Goal: Task Accomplishment & Management: Use online tool/utility

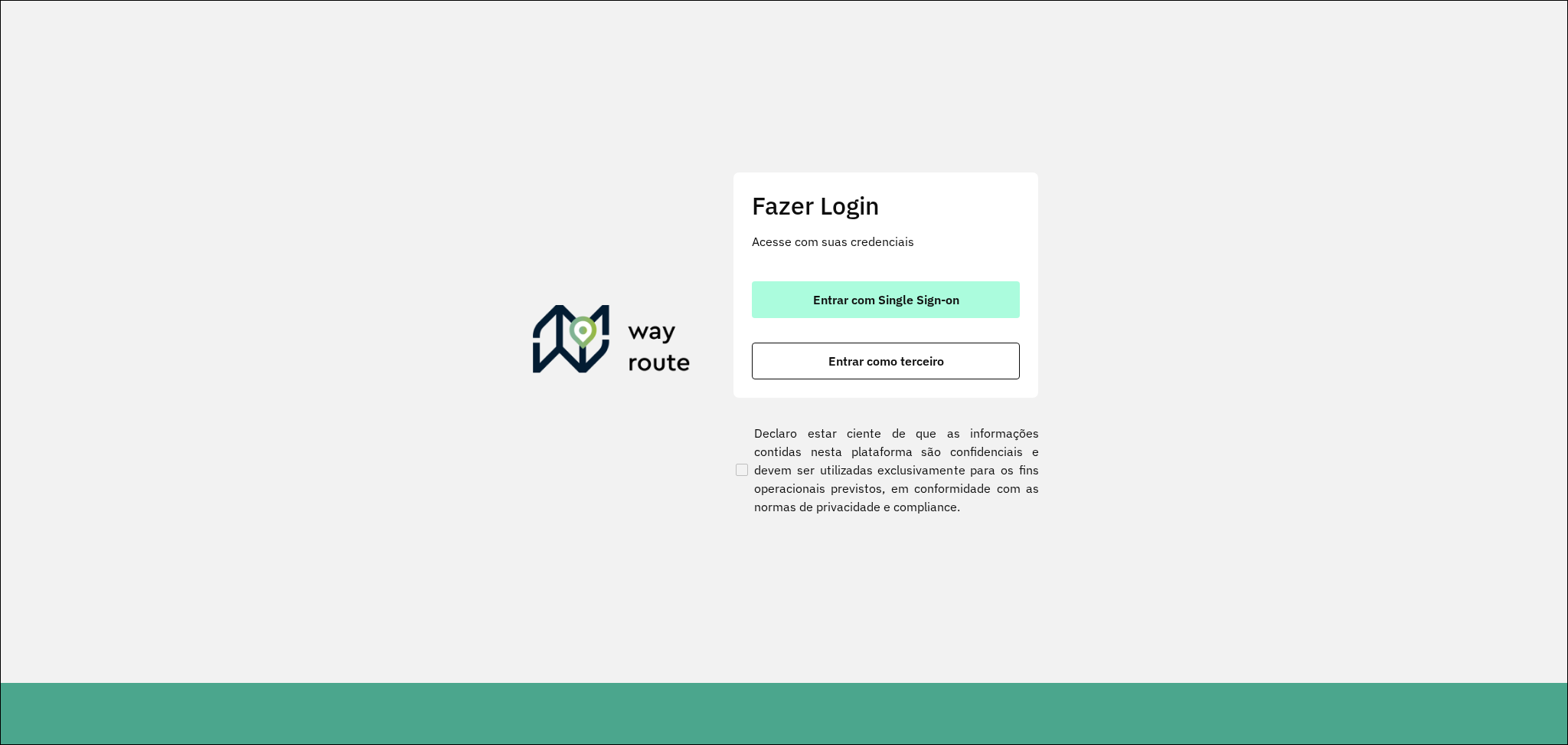
click at [787, 308] on button "Entrar com Single Sign-on" at bounding box center [886, 300] width 268 height 37
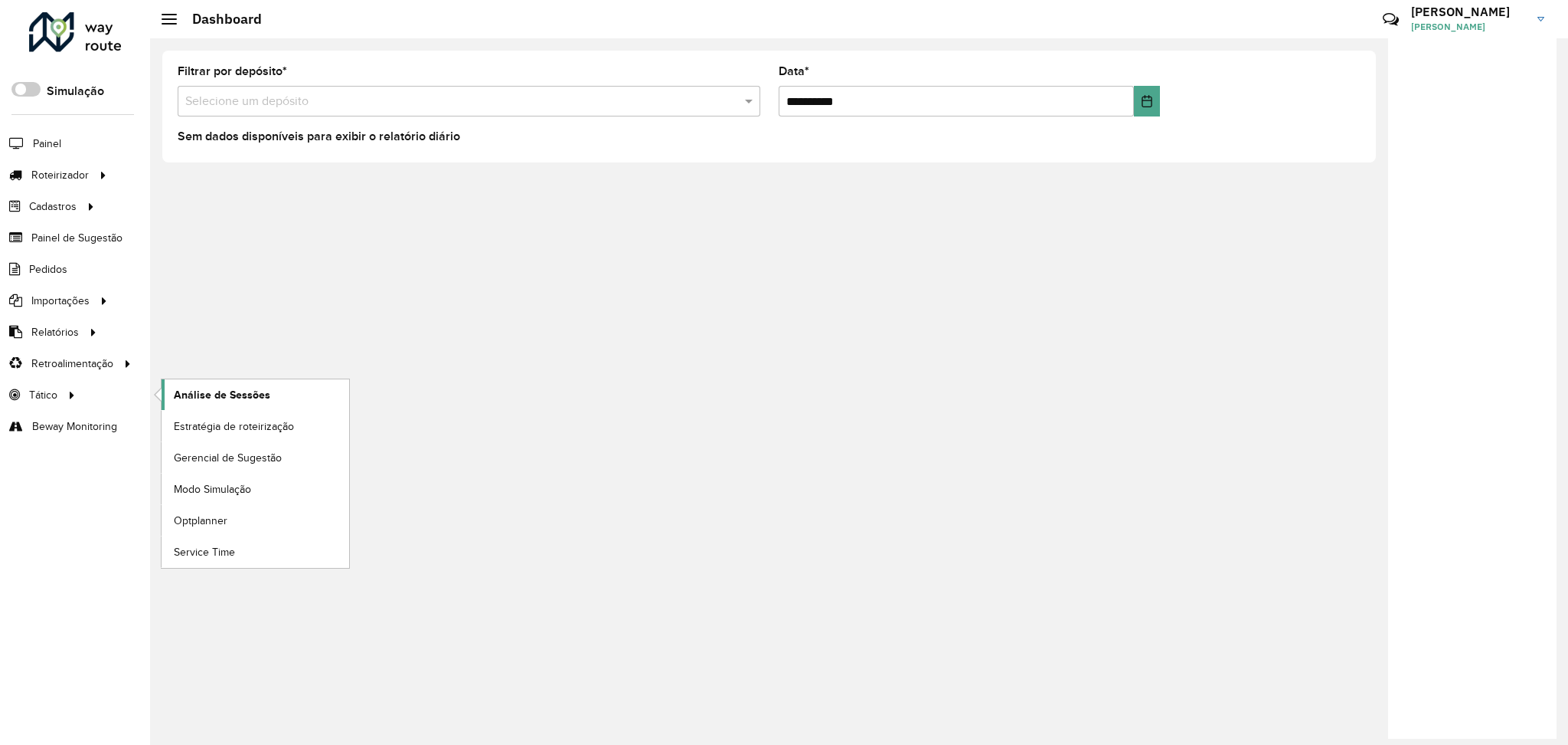
click at [248, 394] on span "Análise de Sessões" at bounding box center [222, 395] width 96 height 17
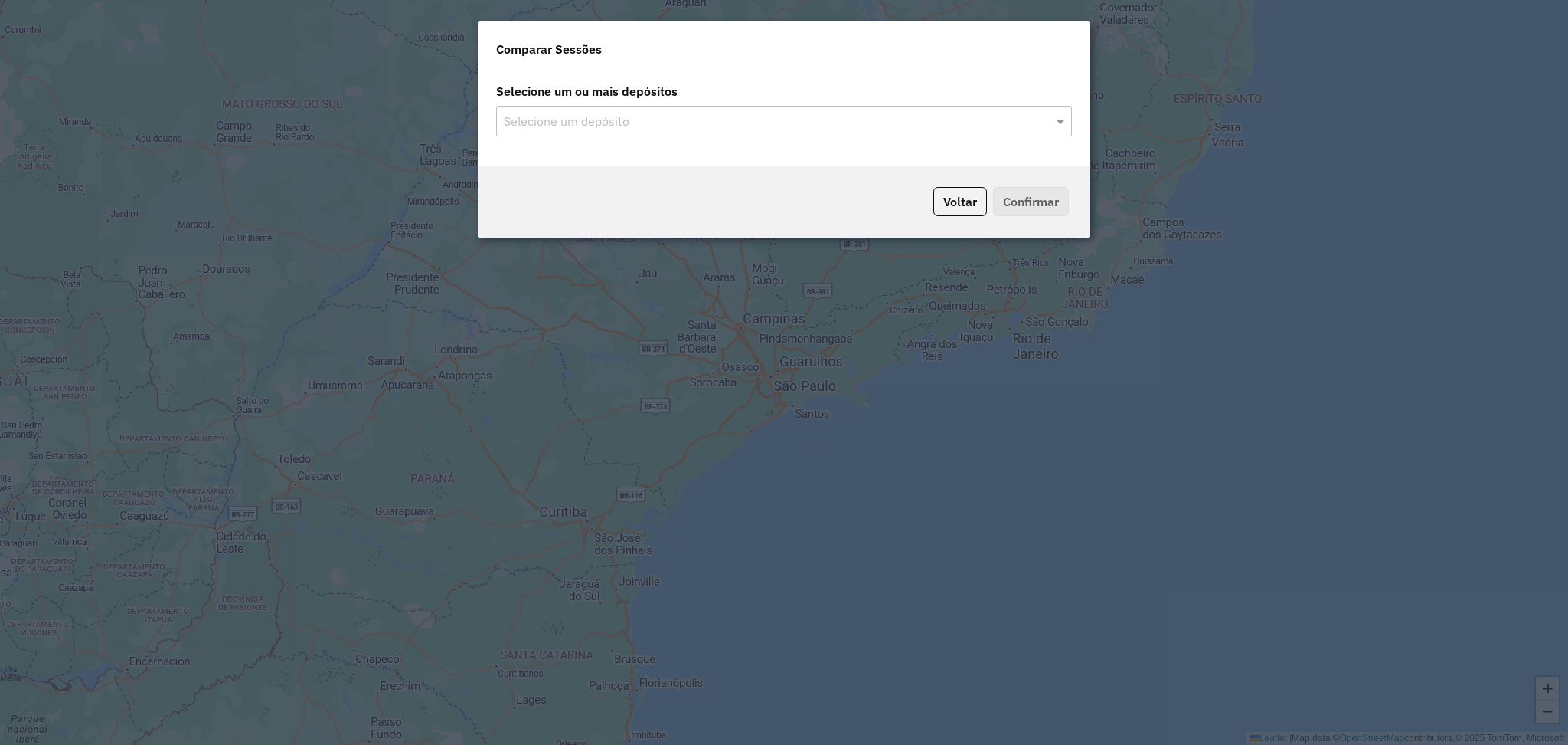
click at [715, 124] on input "text" at bounding box center [776, 122] width 553 height 18
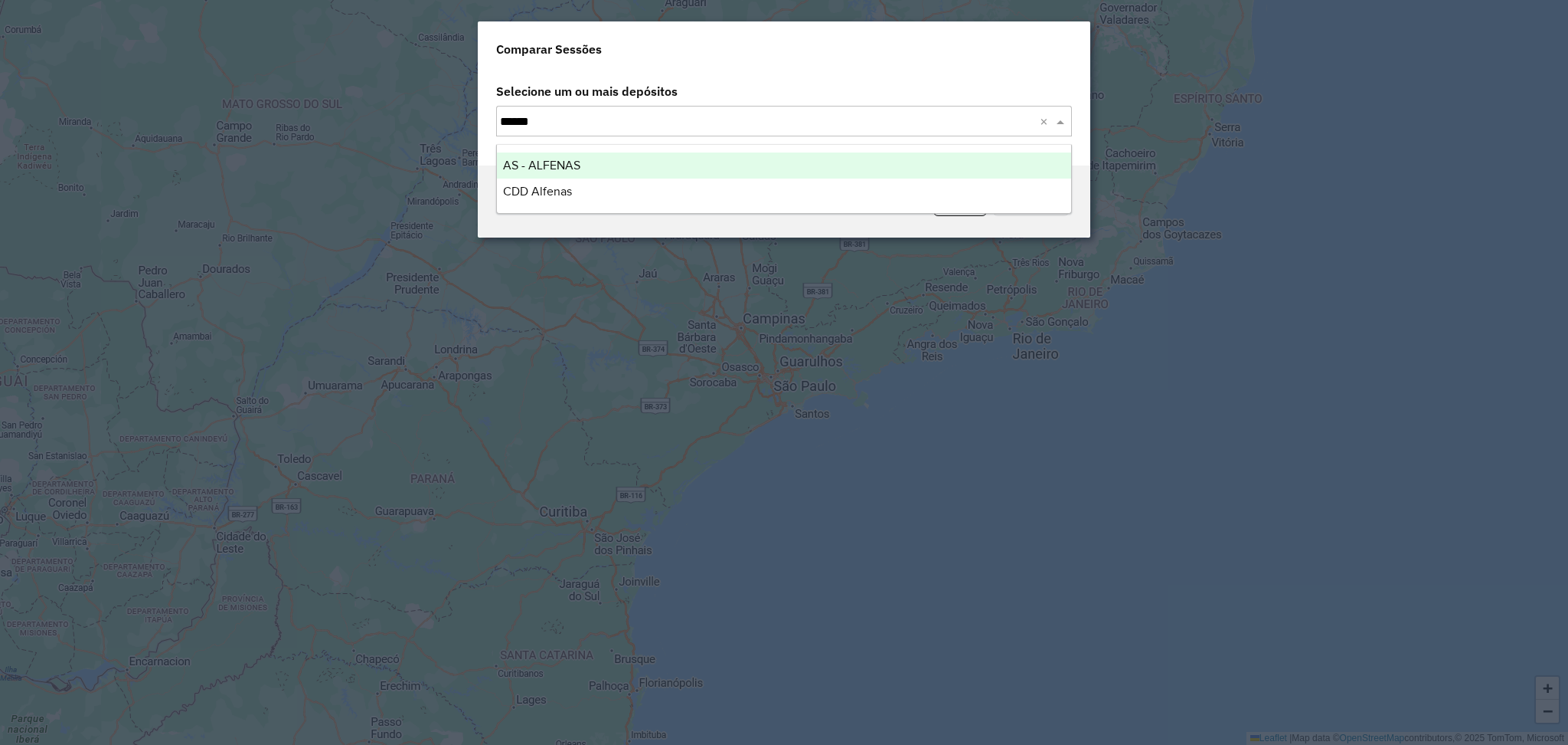
type input "*******"
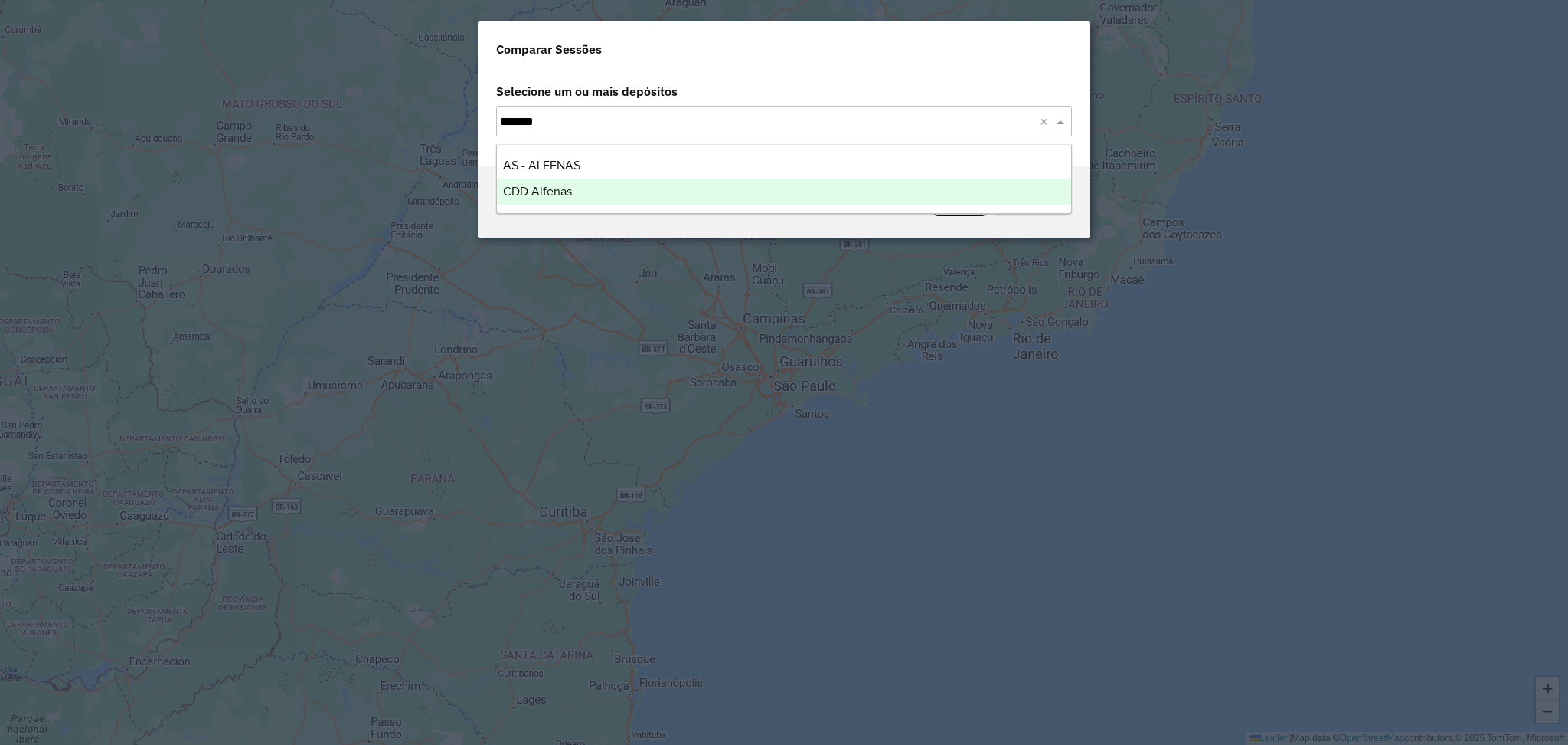
click at [735, 190] on div "CDD Alfenas" at bounding box center [784, 192] width 575 height 26
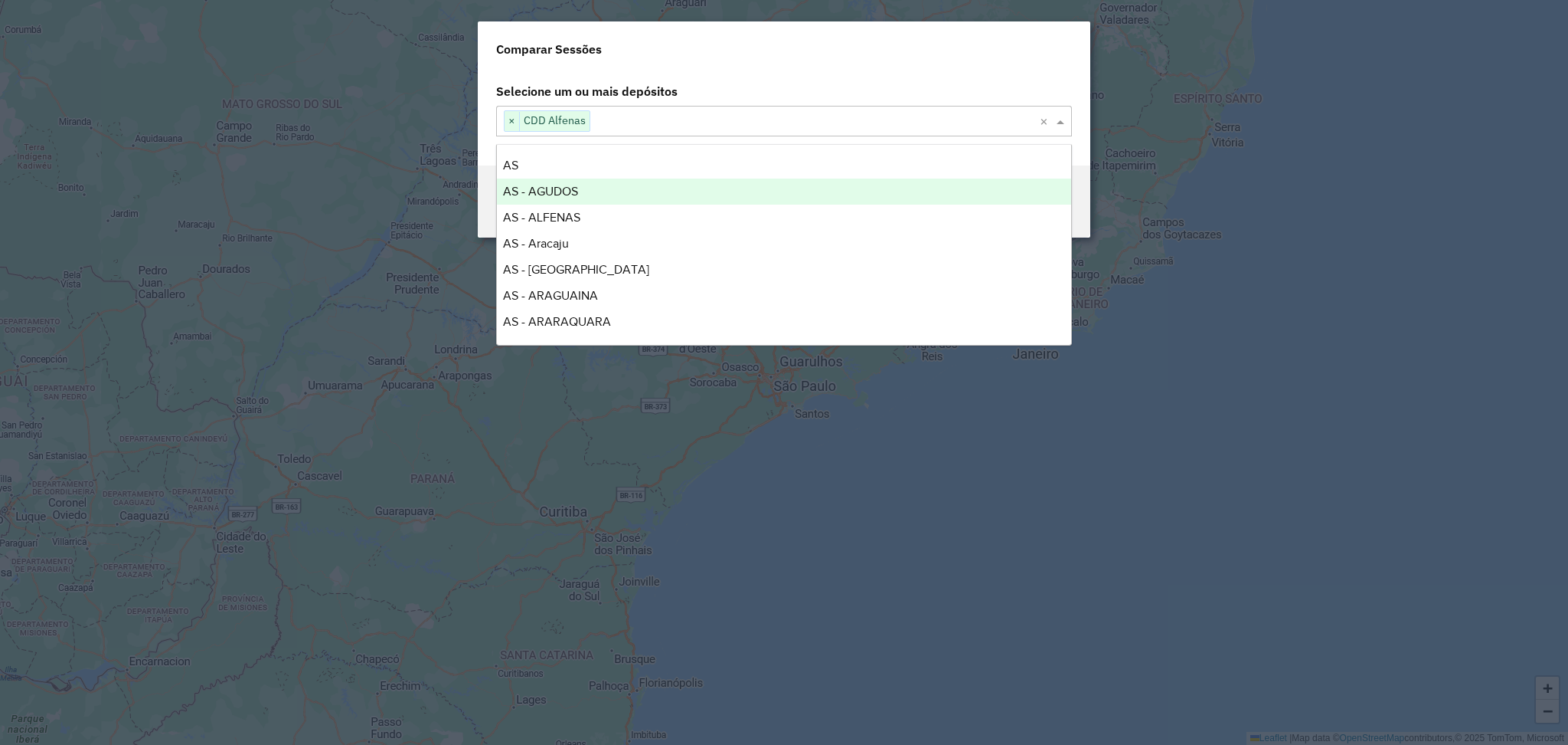
click at [897, 79] on label "Selecione um ou mais depósitos" at bounding box center [784, 91] width 594 height 29
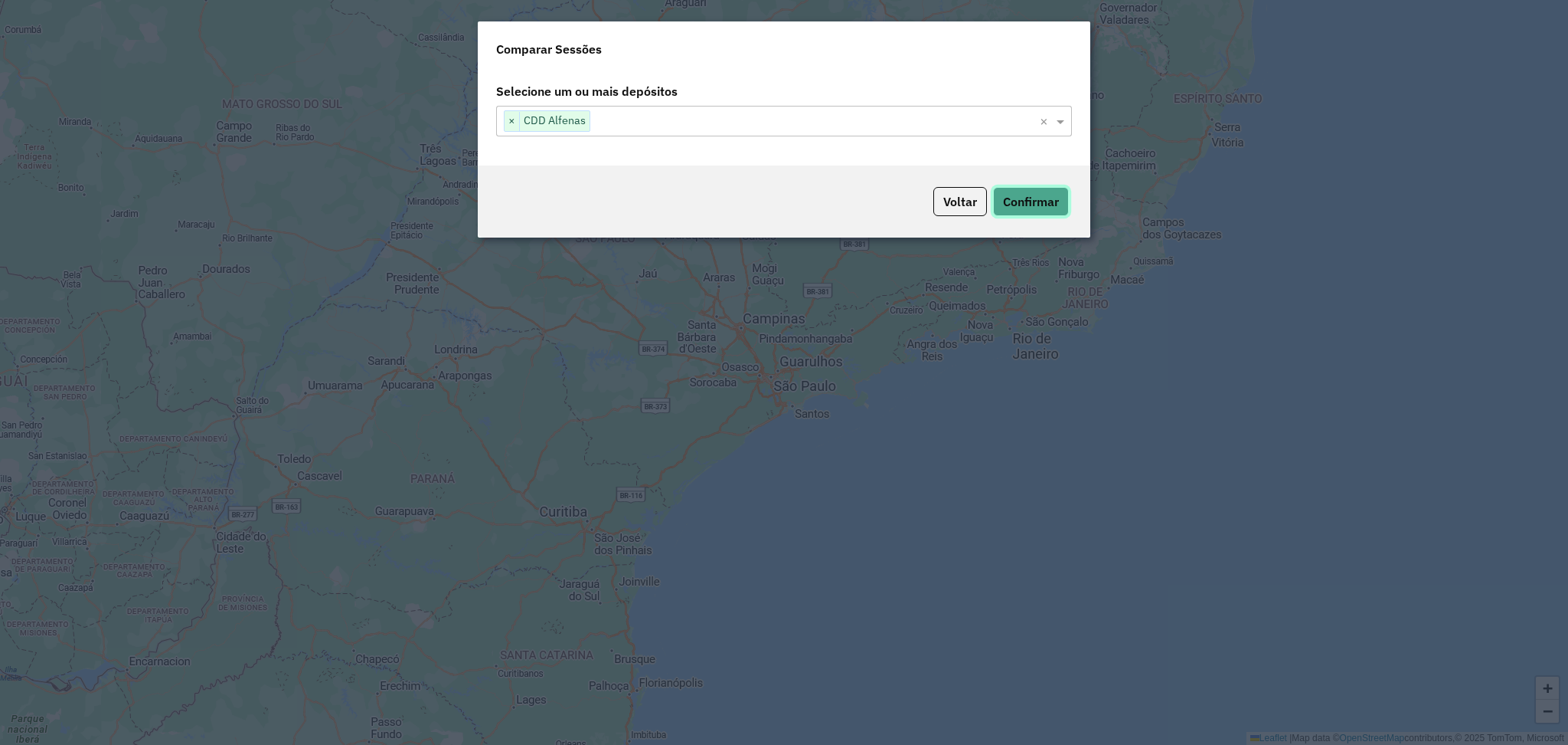
click at [1015, 202] on button "Confirmar" at bounding box center [1031, 201] width 76 height 29
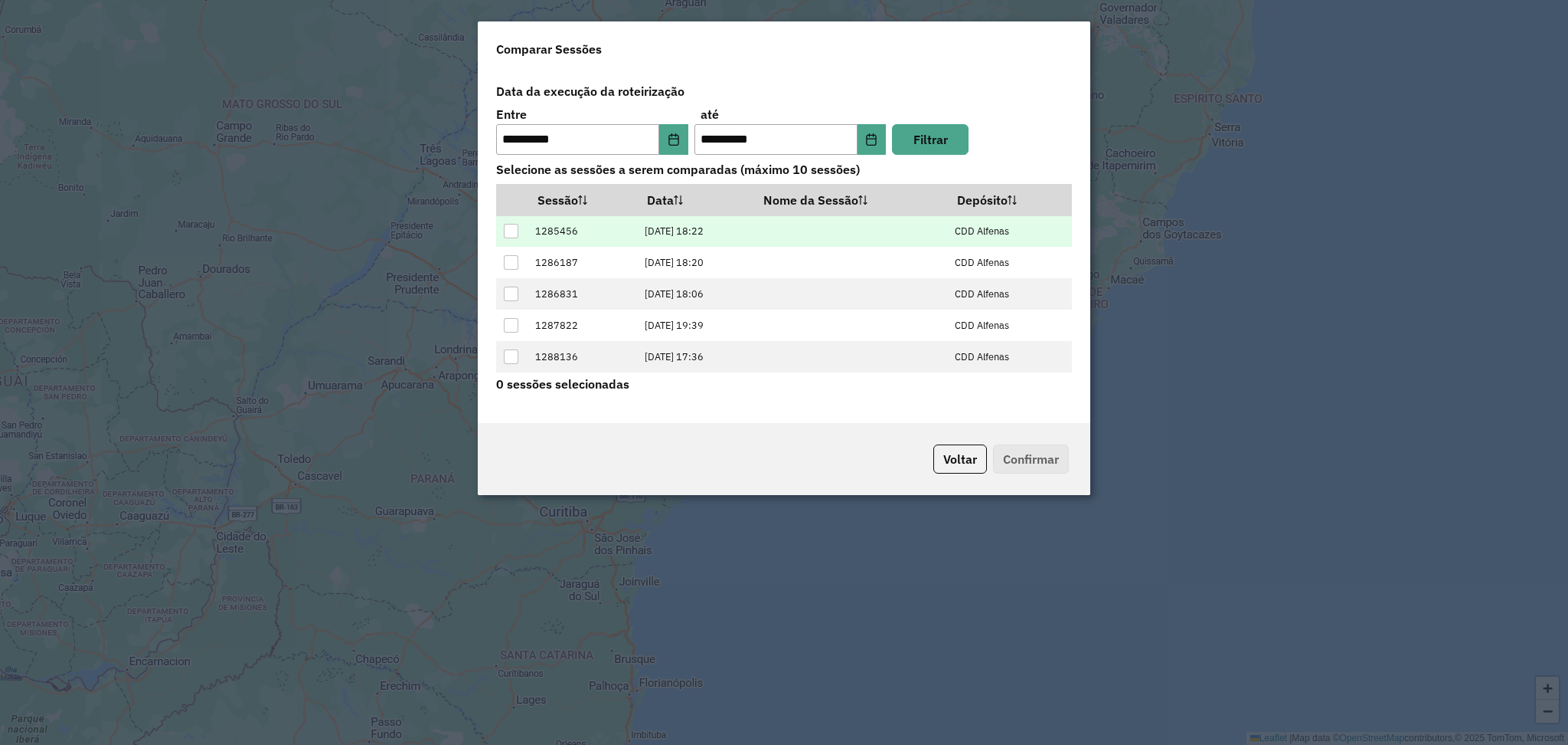
click at [517, 226] on div at bounding box center [510, 231] width 15 height 15
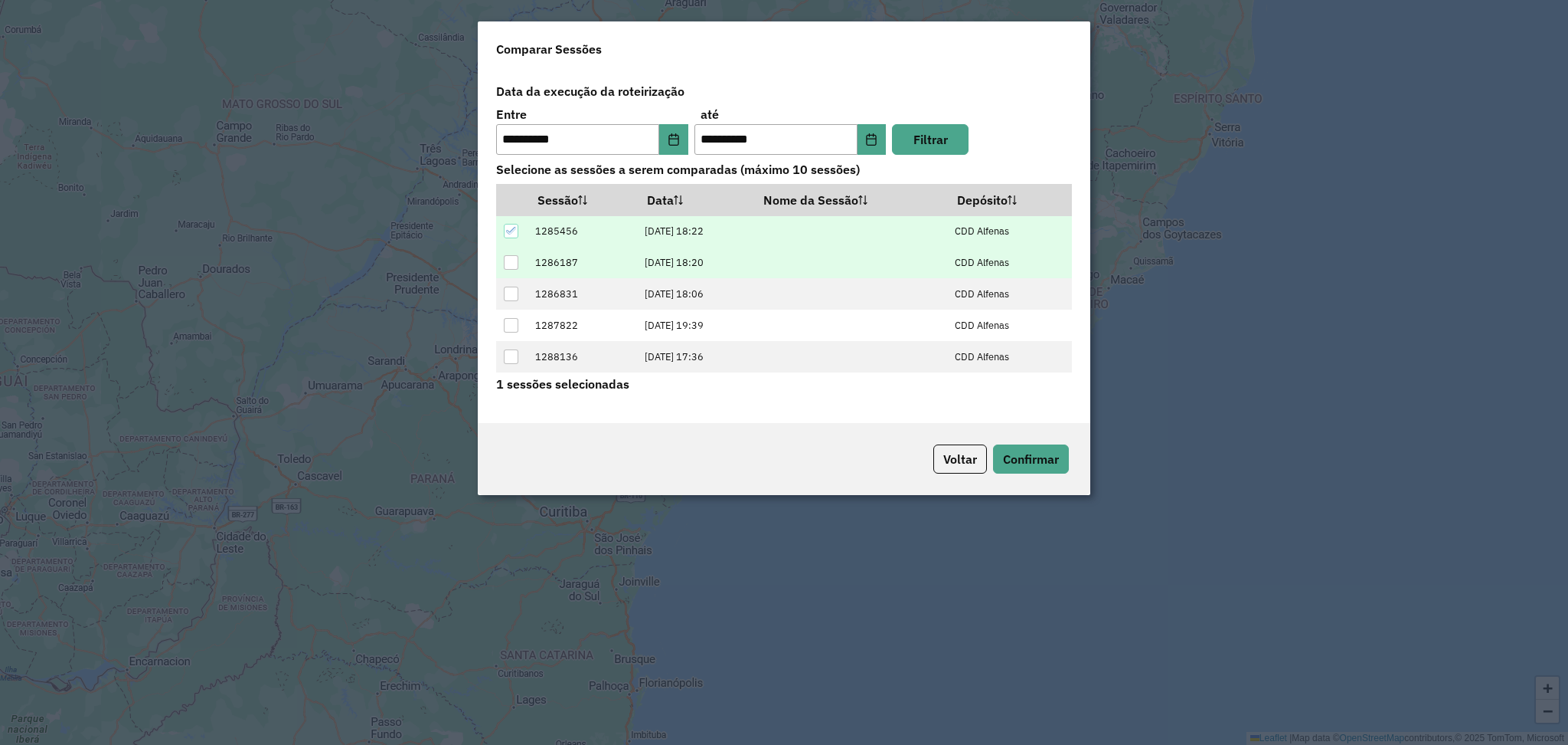
click at [513, 252] on td at bounding box center [511, 263] width 31 height 31
click at [505, 259] on div at bounding box center [510, 262] width 15 height 15
click at [1023, 450] on button "Confirmar" at bounding box center [1031, 459] width 76 height 29
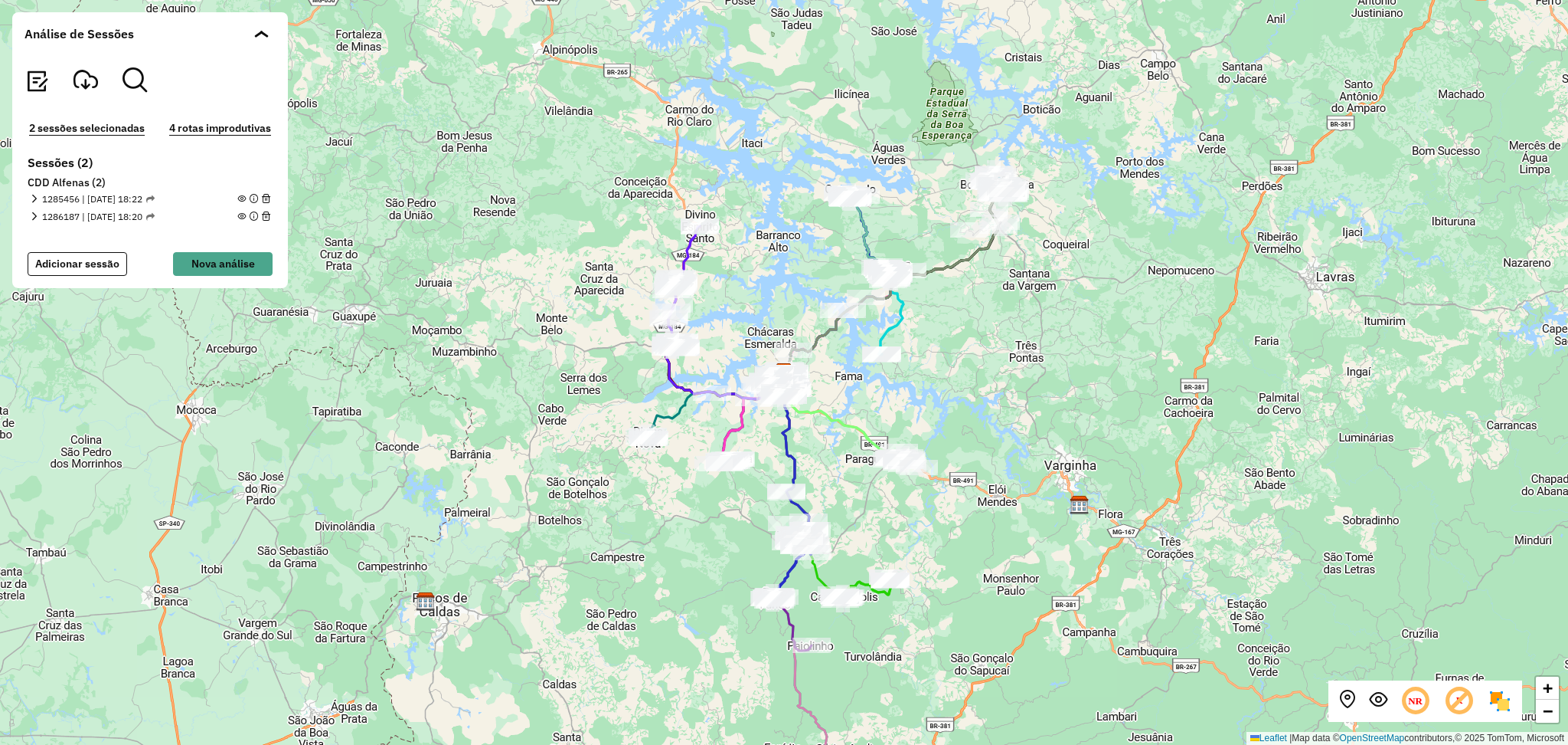
click at [85, 85] on em at bounding box center [86, 79] width 24 height 24
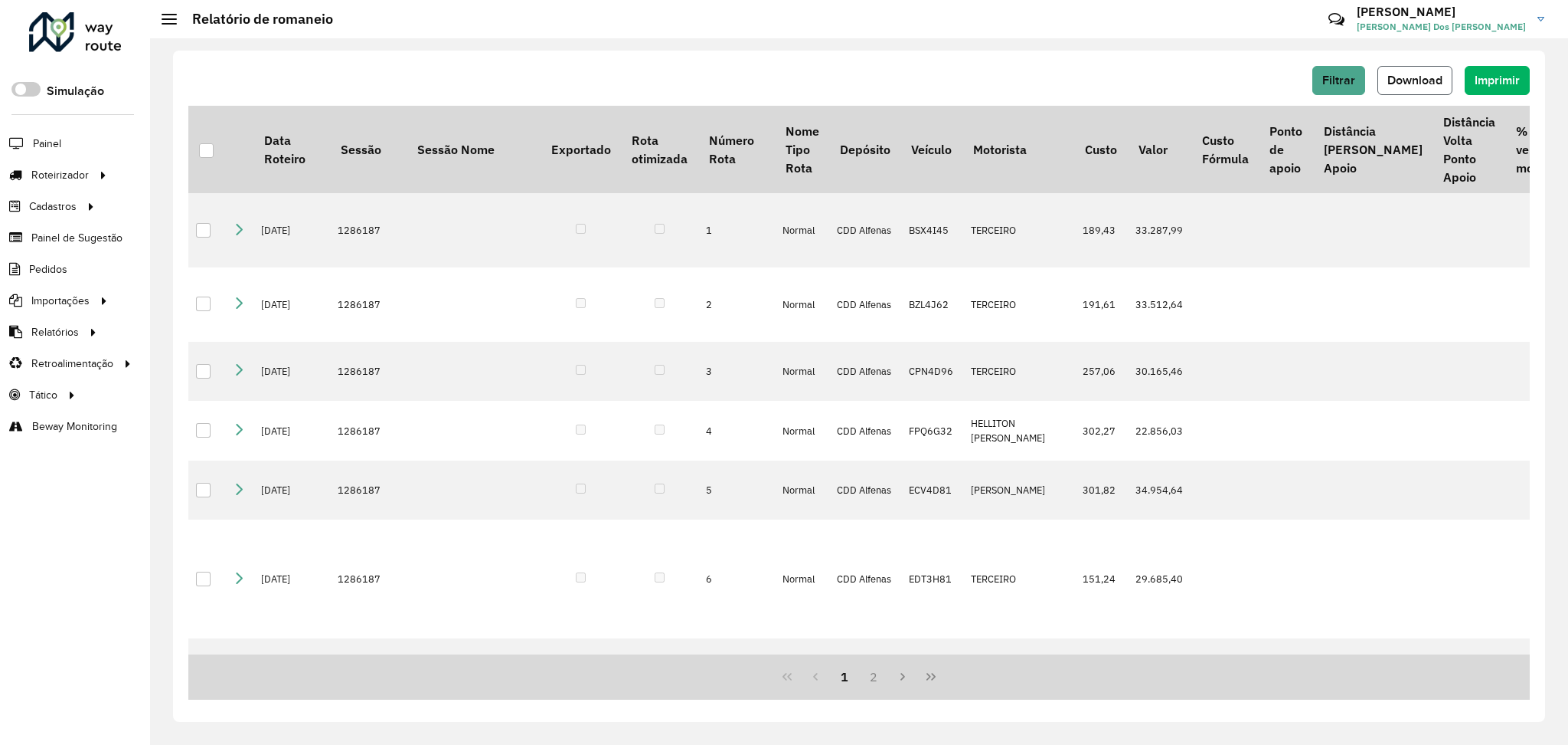
click at [1401, 81] on span "Download" at bounding box center [1414, 80] width 55 height 13
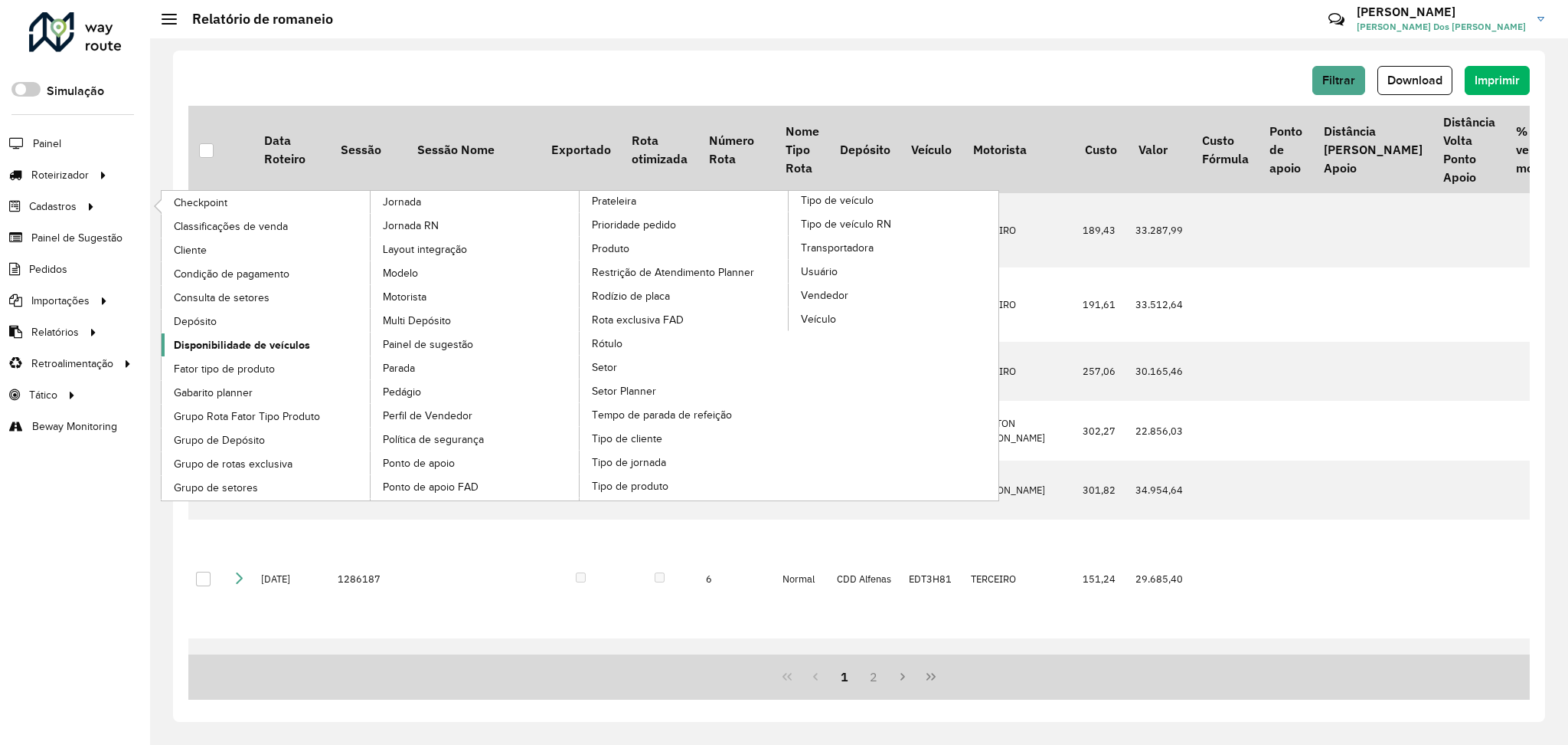
click at [222, 343] on span "Disponibilidade de veículos" at bounding box center [242, 345] width 136 height 17
click at [226, 338] on span "Disponibilidade de veículos" at bounding box center [242, 345] width 136 height 17
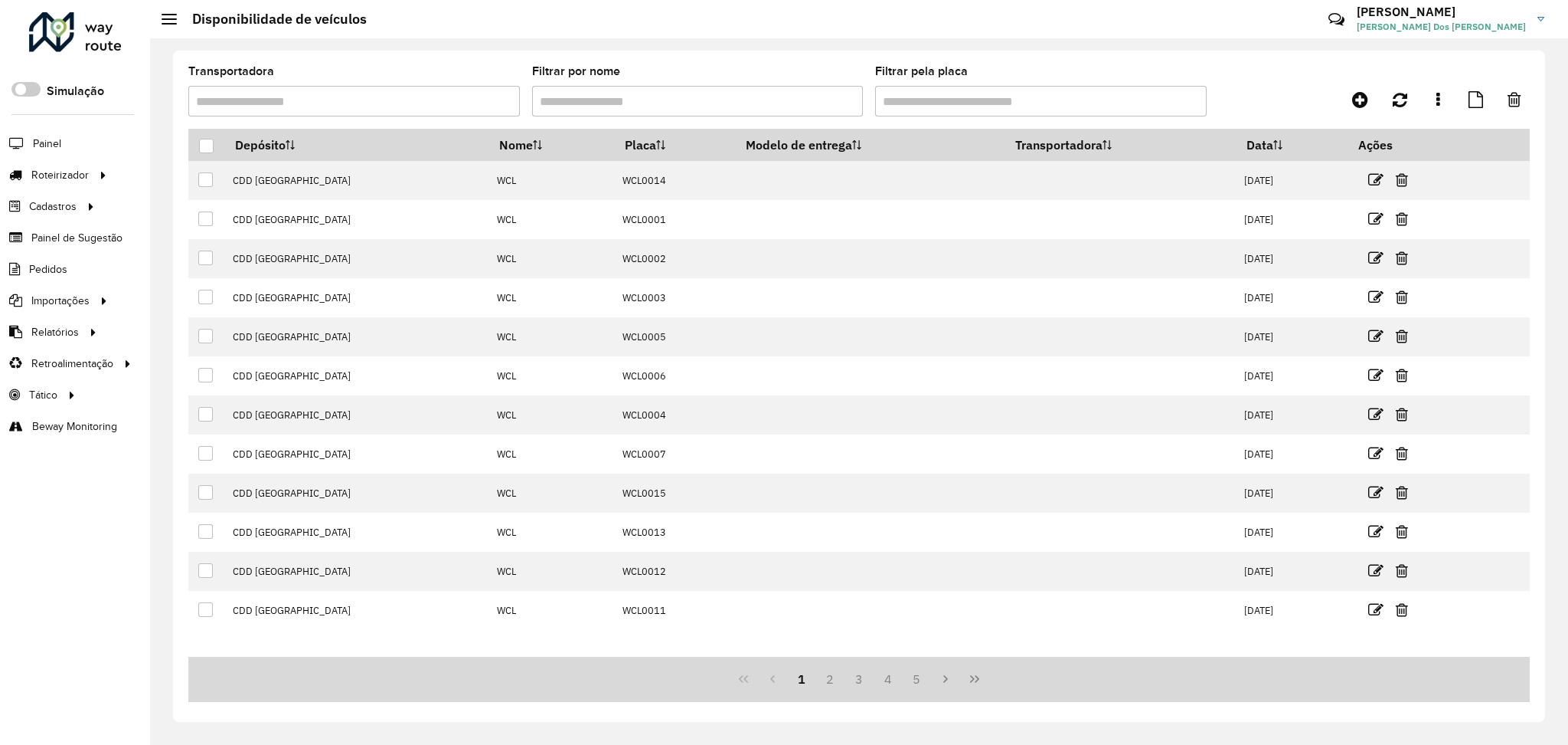
click at [374, 108] on input "Transportadora" at bounding box center [354, 101] width 331 height 31
type input "*******"
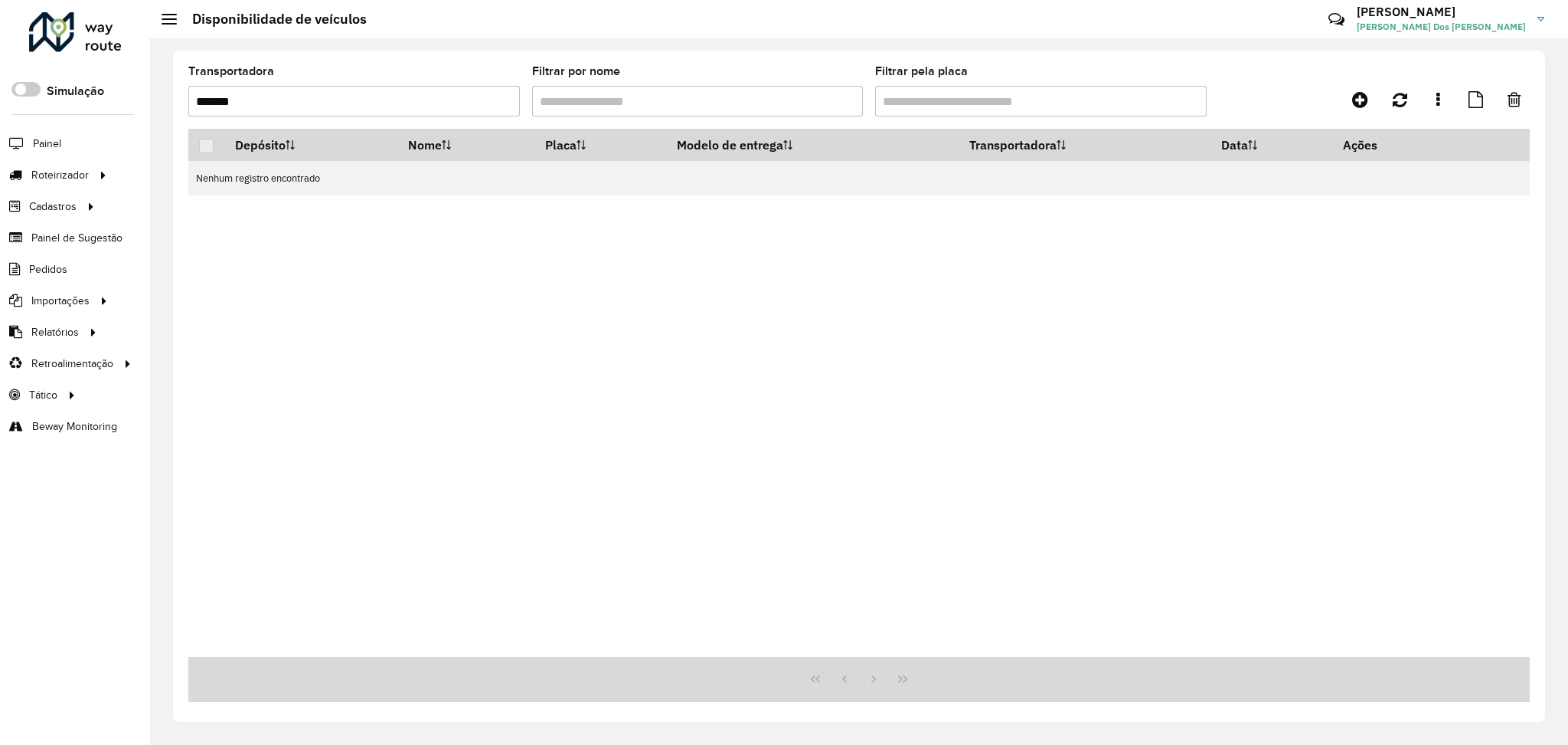
click at [374, 108] on input "*******" at bounding box center [354, 101] width 331 height 31
type input "**********"
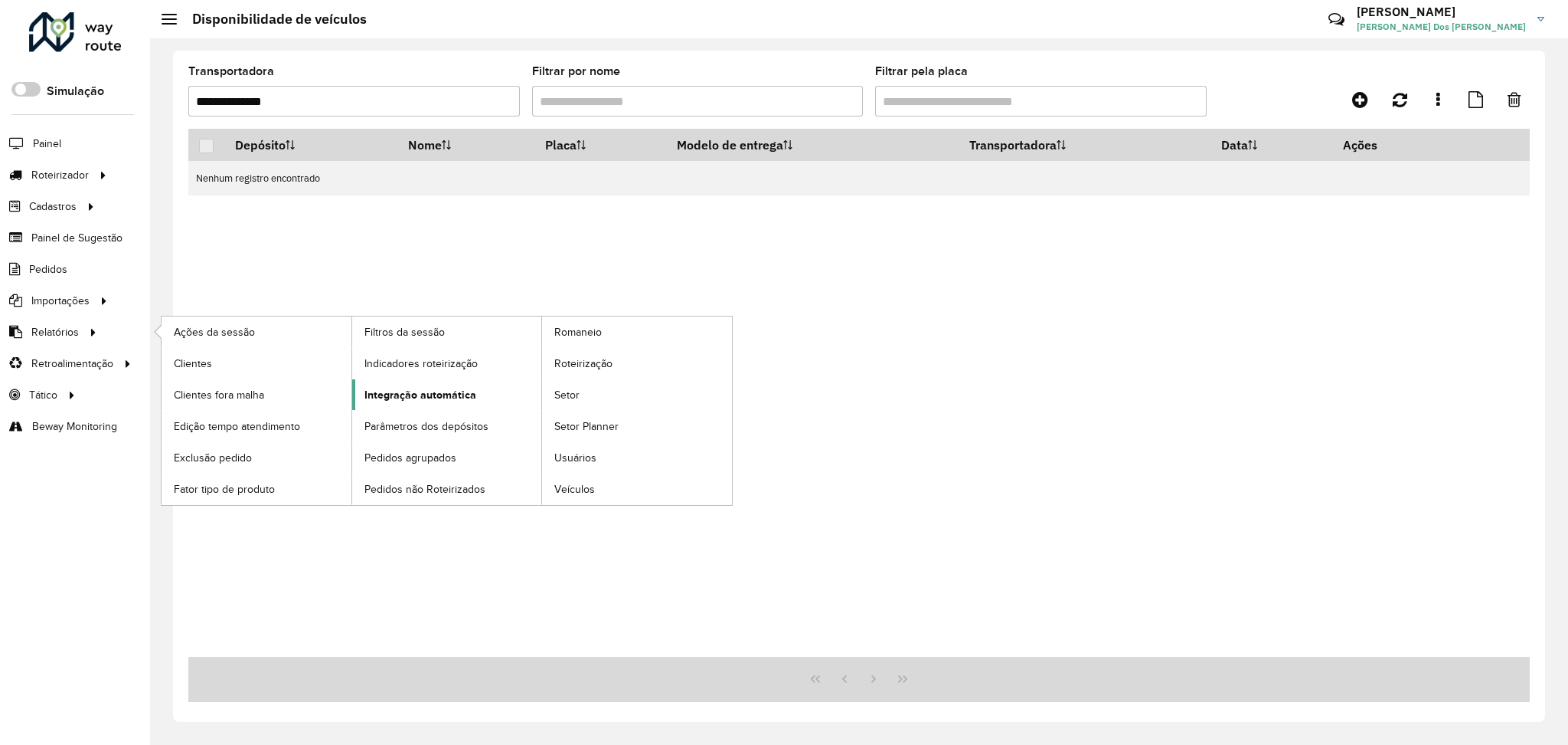
click at [390, 389] on span "Integração automática" at bounding box center [420, 395] width 112 height 17
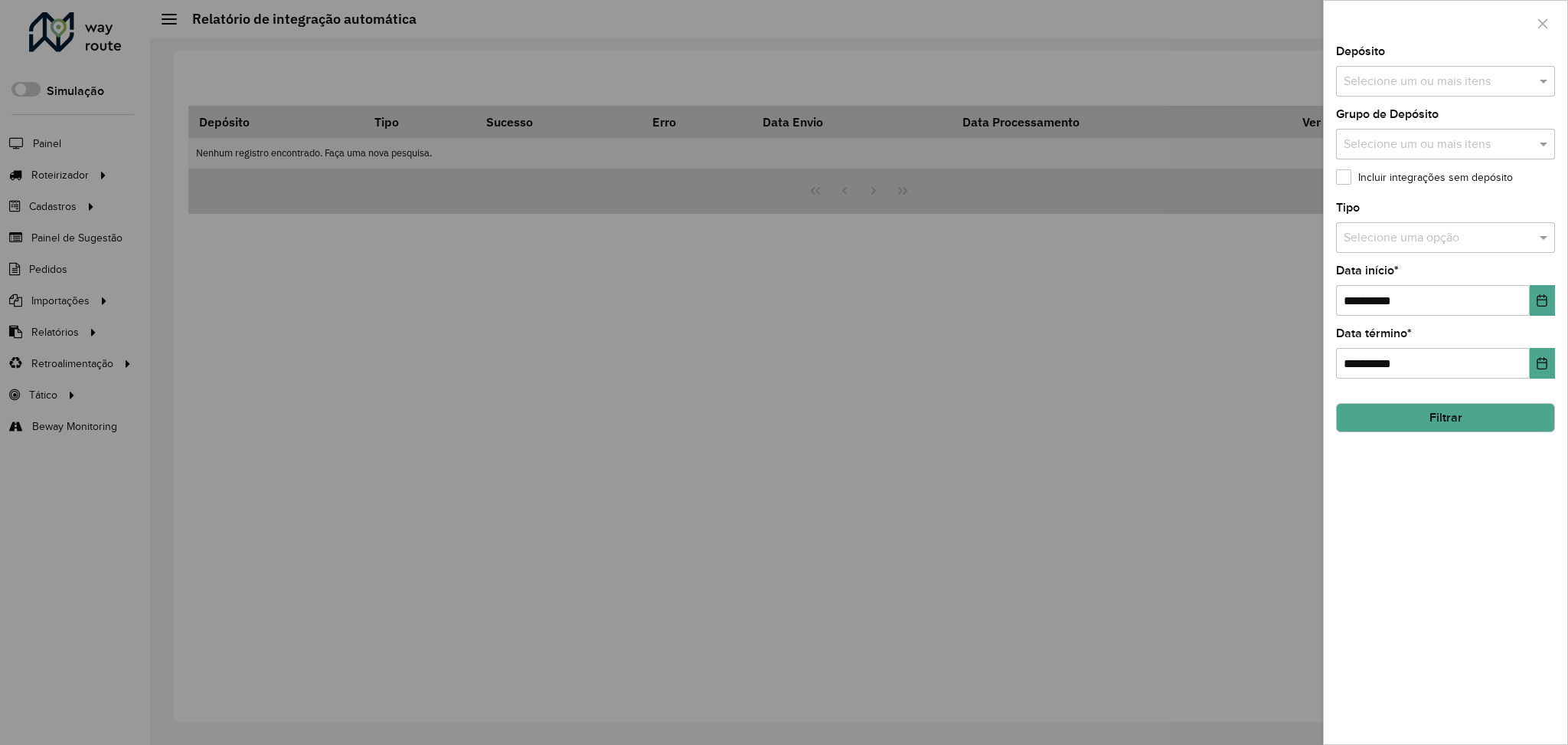
click at [1473, 78] on input "text" at bounding box center [1438, 82] width 196 height 18
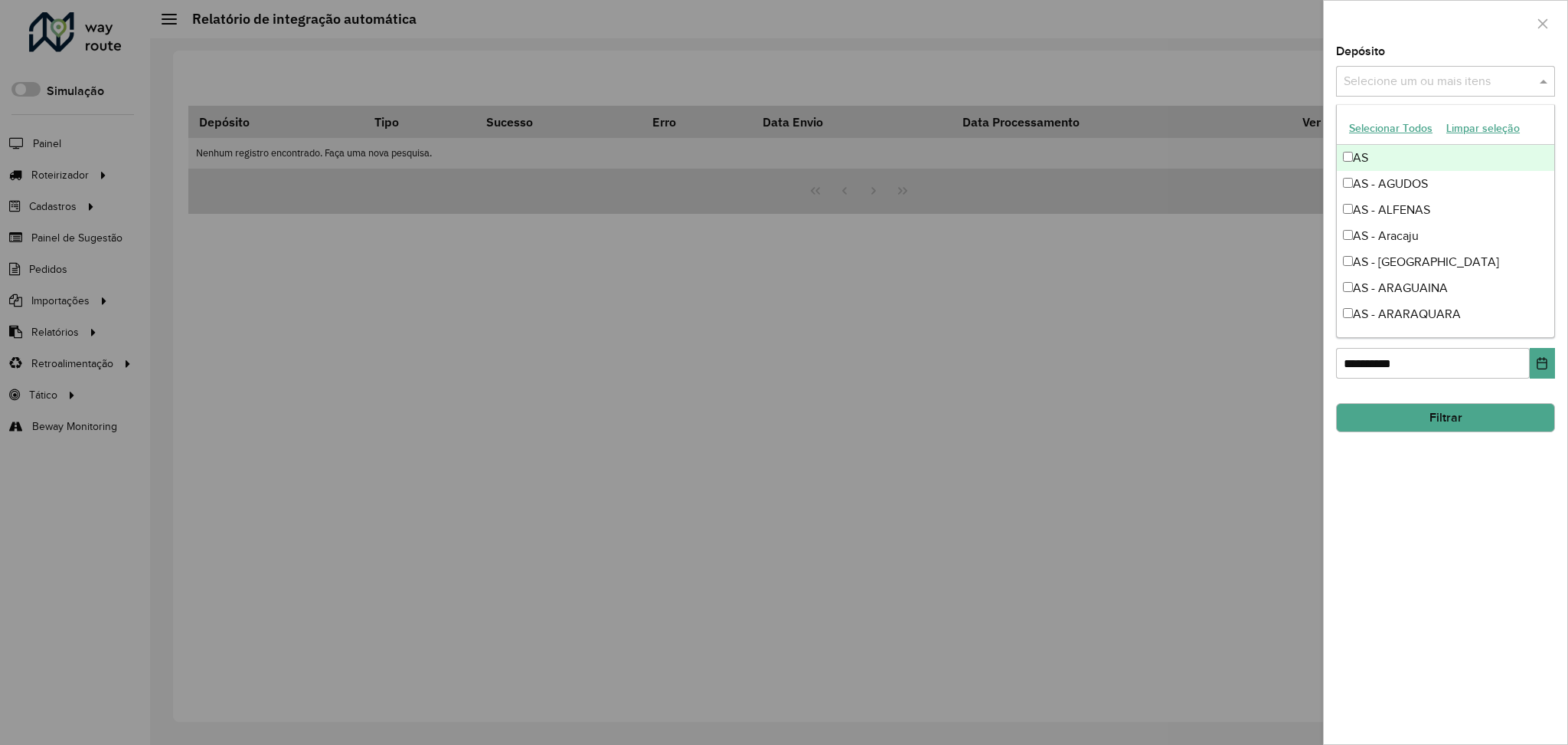
type input "*"
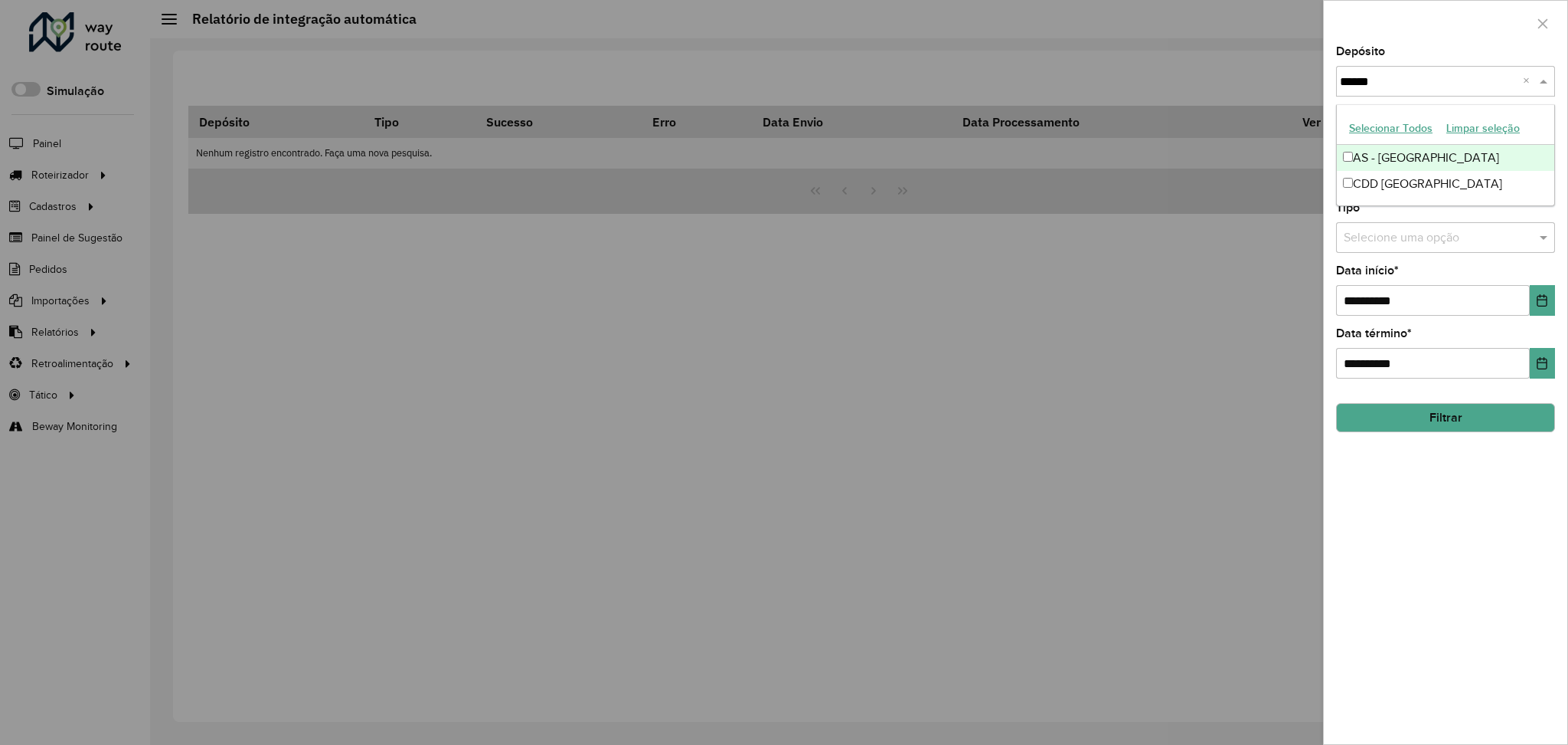
type input "******"
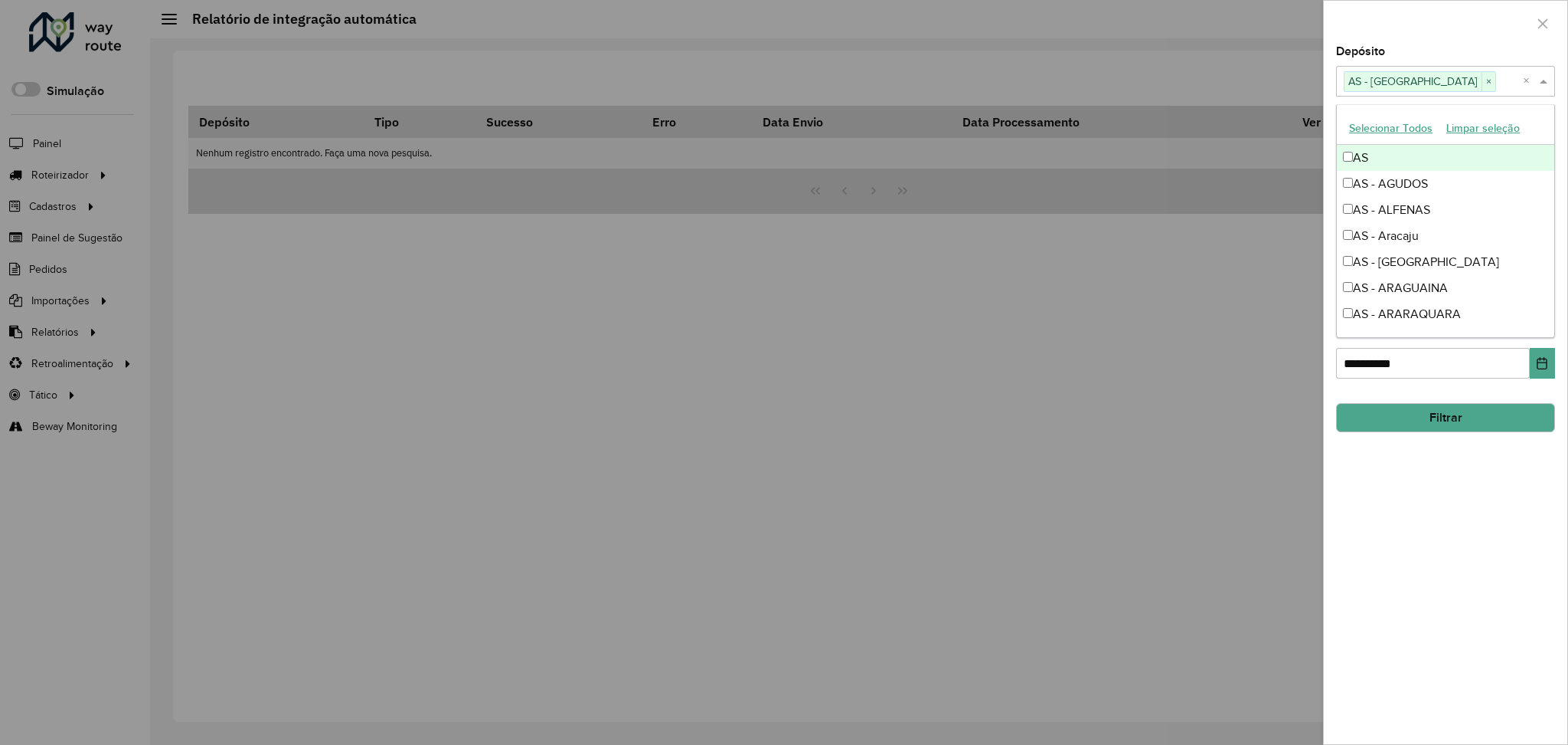
click at [1496, 76] on input "text" at bounding box center [1510, 82] width 27 height 18
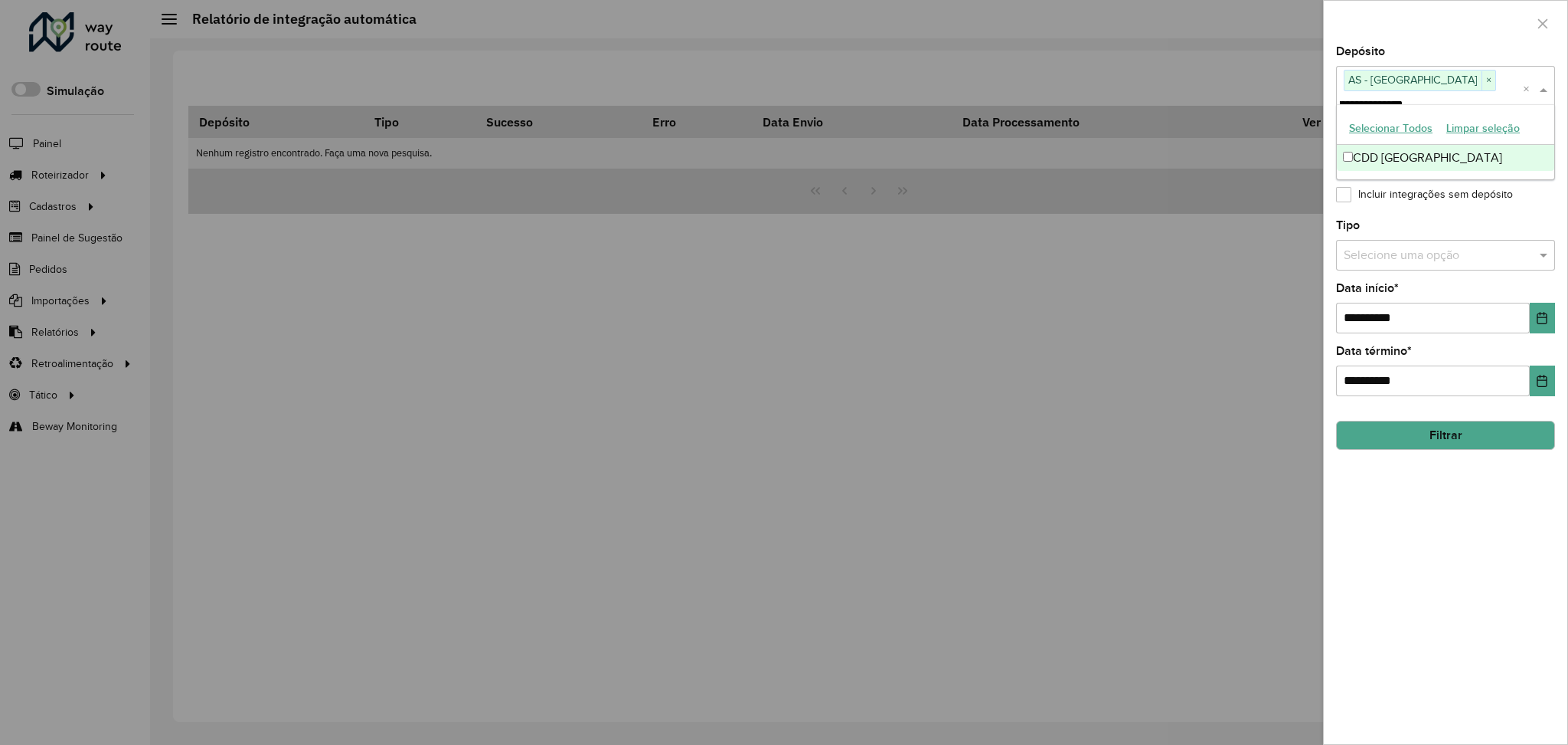
scroll to position [0, 30]
type input "**********"
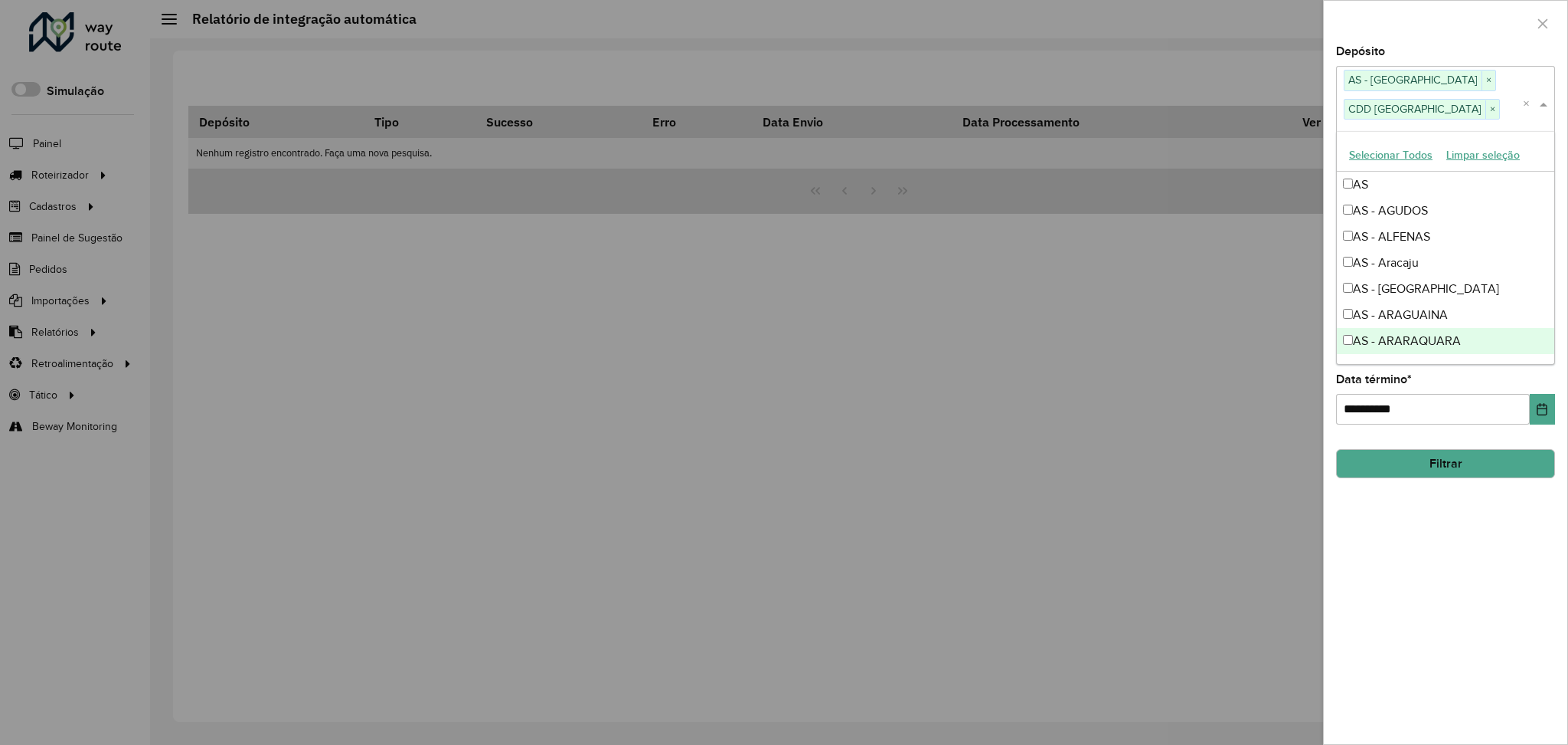
click at [1493, 608] on div "**********" at bounding box center [1446, 395] width 243 height 698
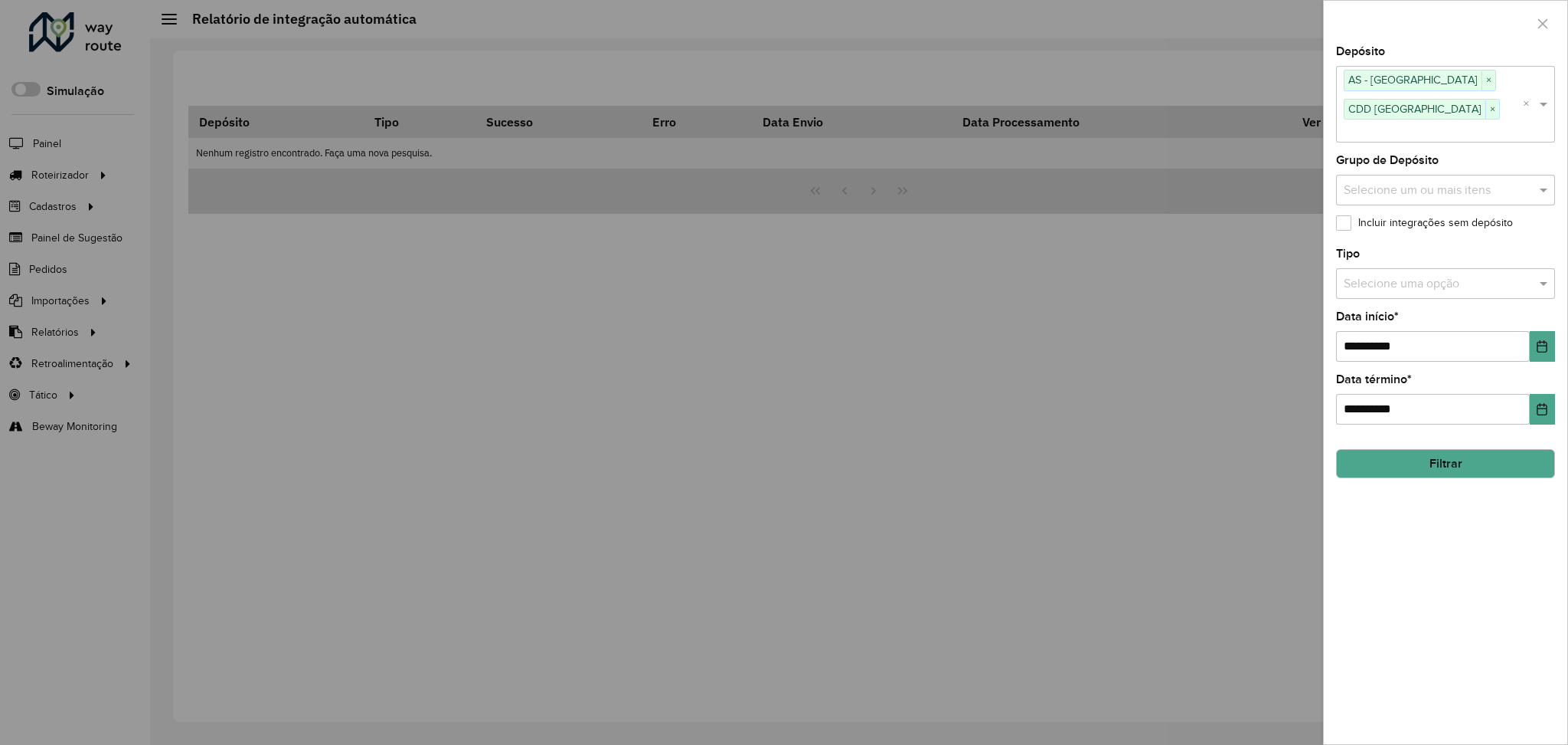
click at [1347, 215] on label "Incluir integrações sem depósito" at bounding box center [1424, 223] width 177 height 17
click at [1415, 274] on input "text" at bounding box center [1430, 283] width 173 height 18
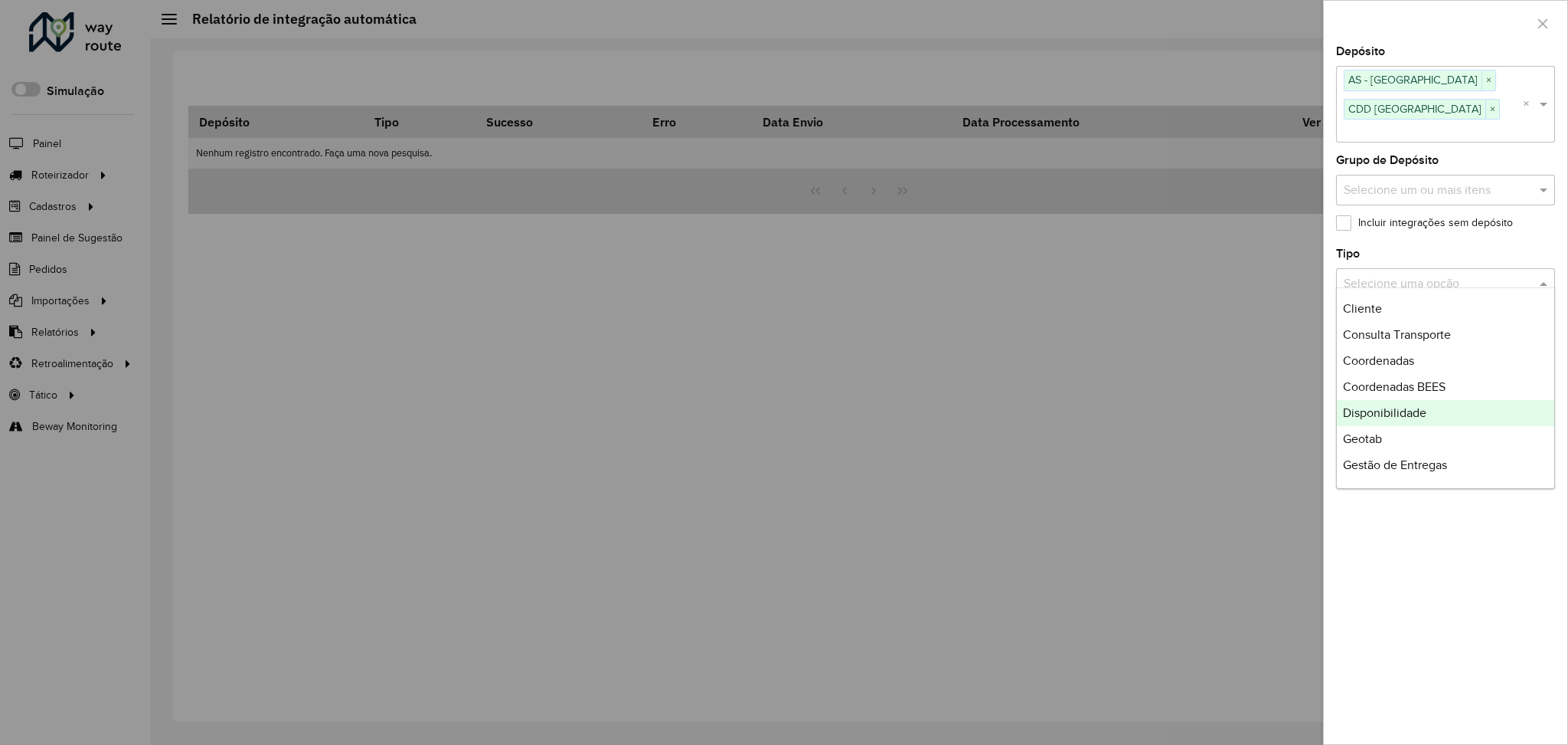
click at [1438, 416] on div "Disponibilidade" at bounding box center [1446, 412] width 218 height 26
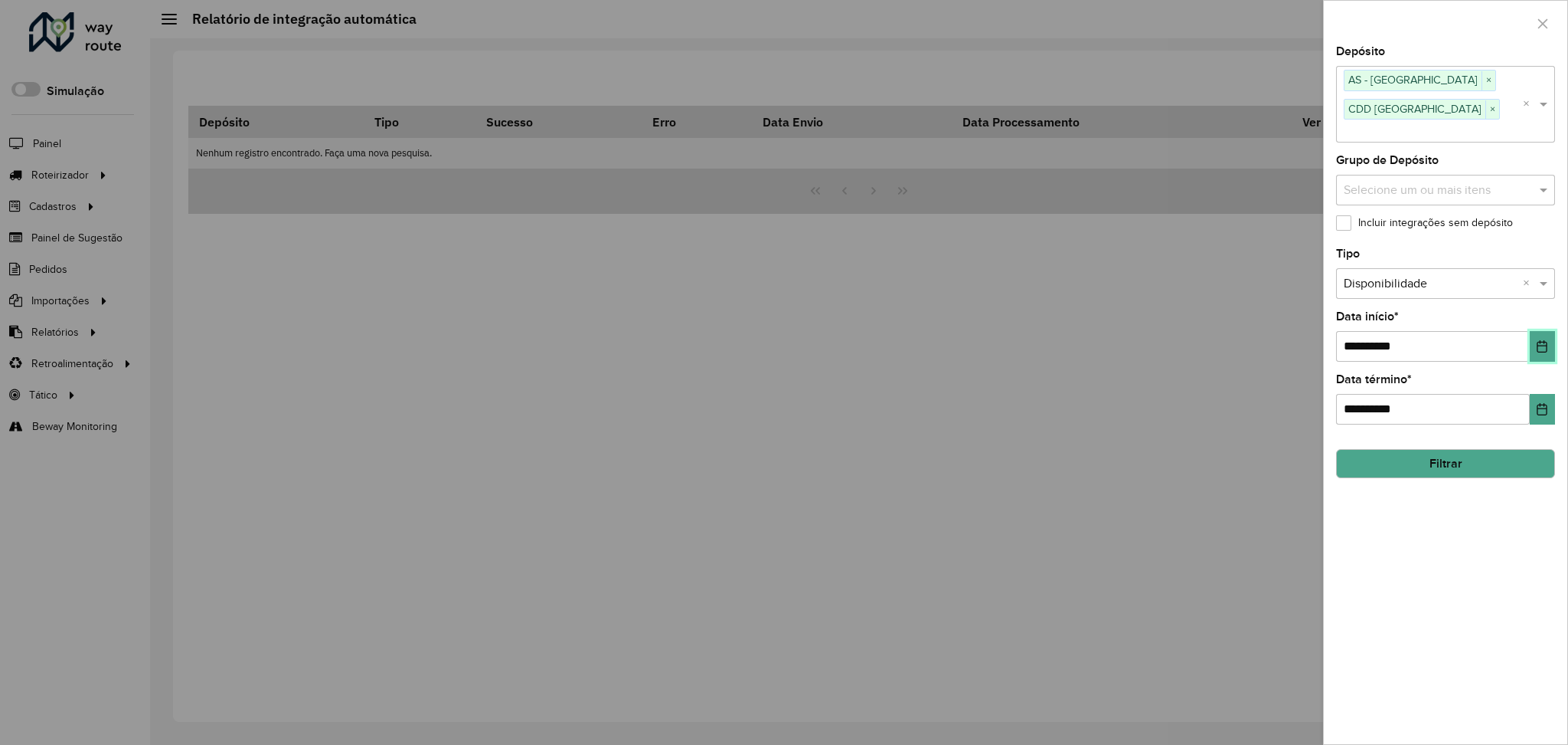
drag, startPoint x: 1541, startPoint y: 319, endPoint x: 1541, endPoint y: 344, distance: 25.0
click at [1541, 331] on button "Choose Date" at bounding box center [1543, 346] width 25 height 31
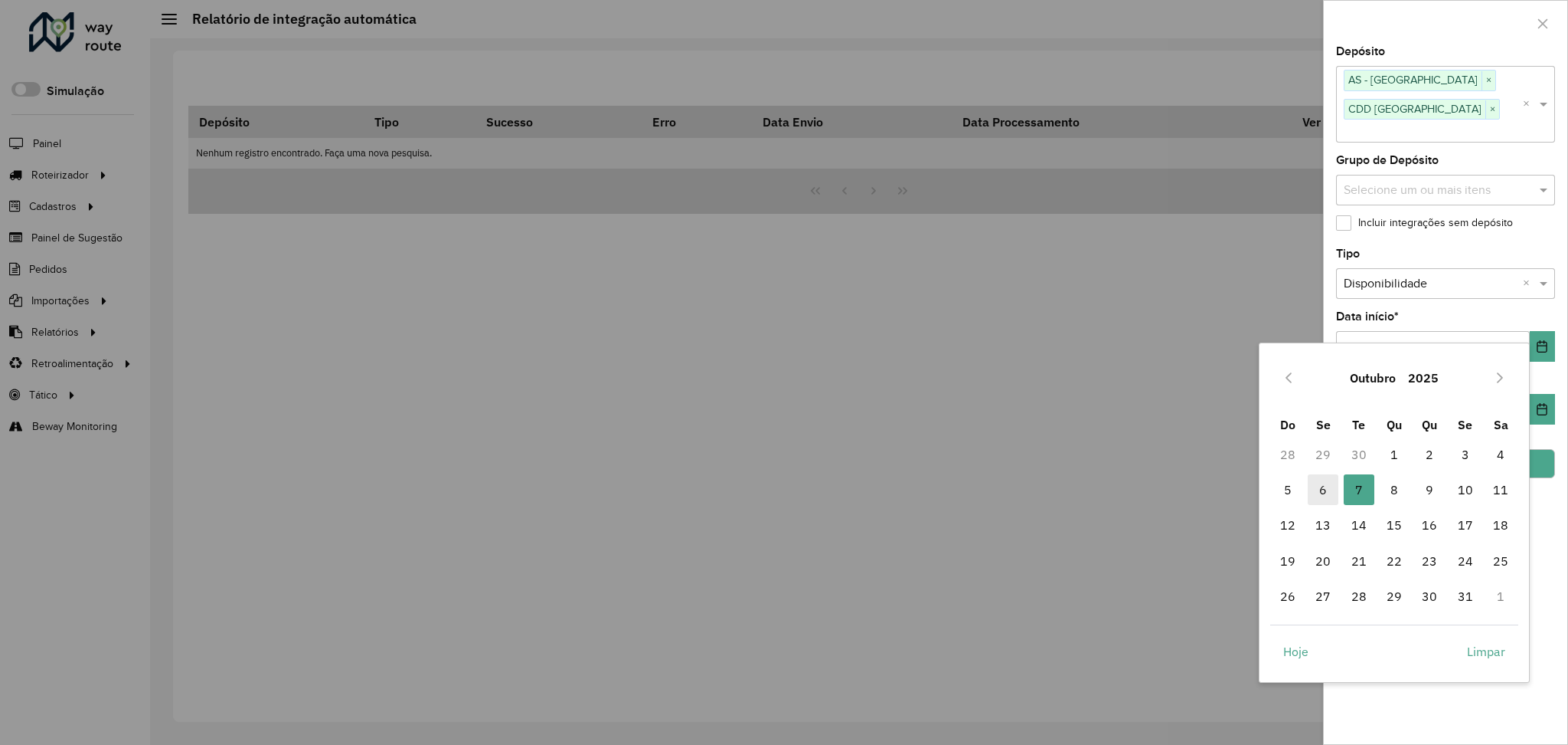
click at [1328, 488] on span "6" at bounding box center [1323, 490] width 31 height 31
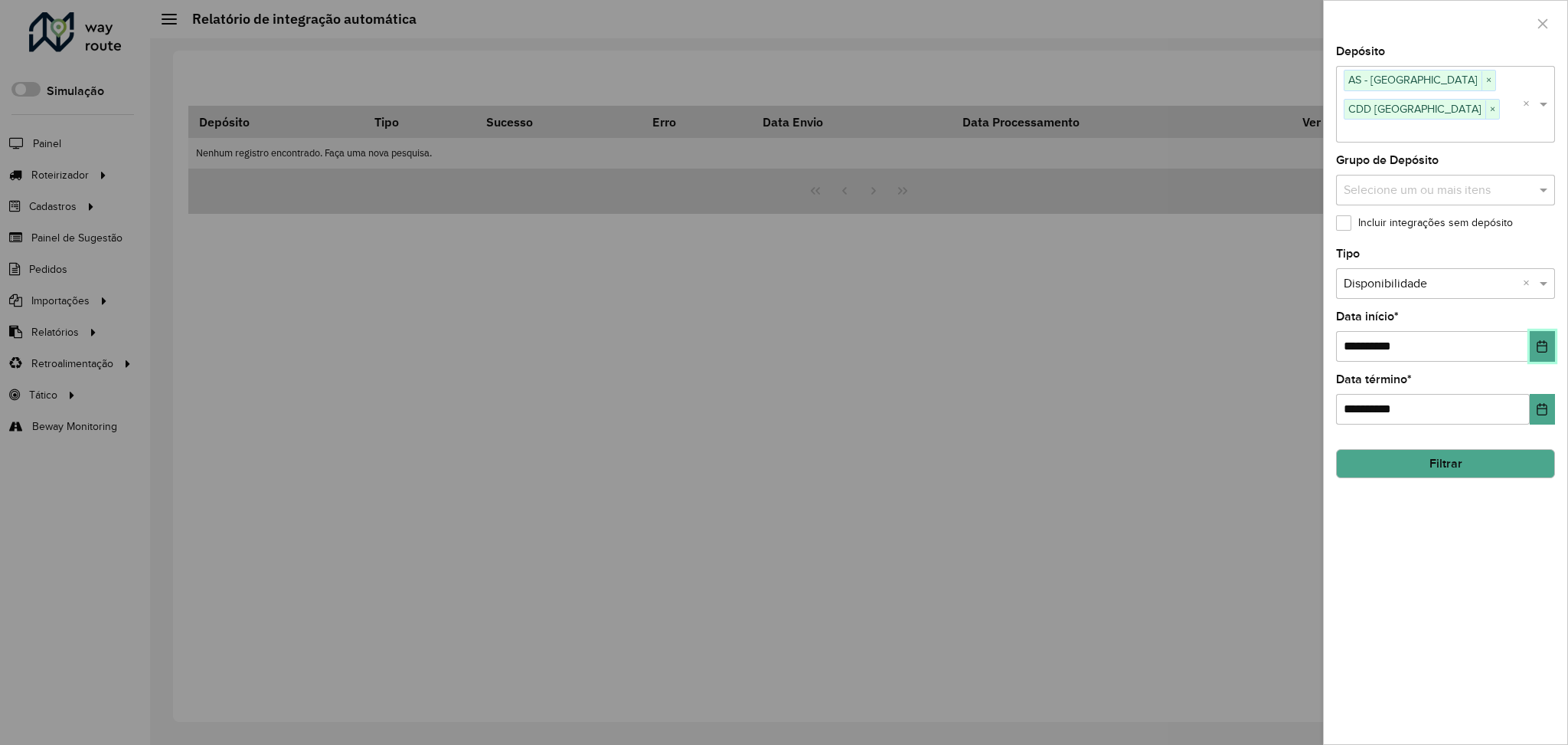
drag, startPoint x: 1545, startPoint y: 323, endPoint x: 1547, endPoint y: 334, distance: 11.2
click at [1545, 340] on icon "Choose Date" at bounding box center [1542, 346] width 13 height 13
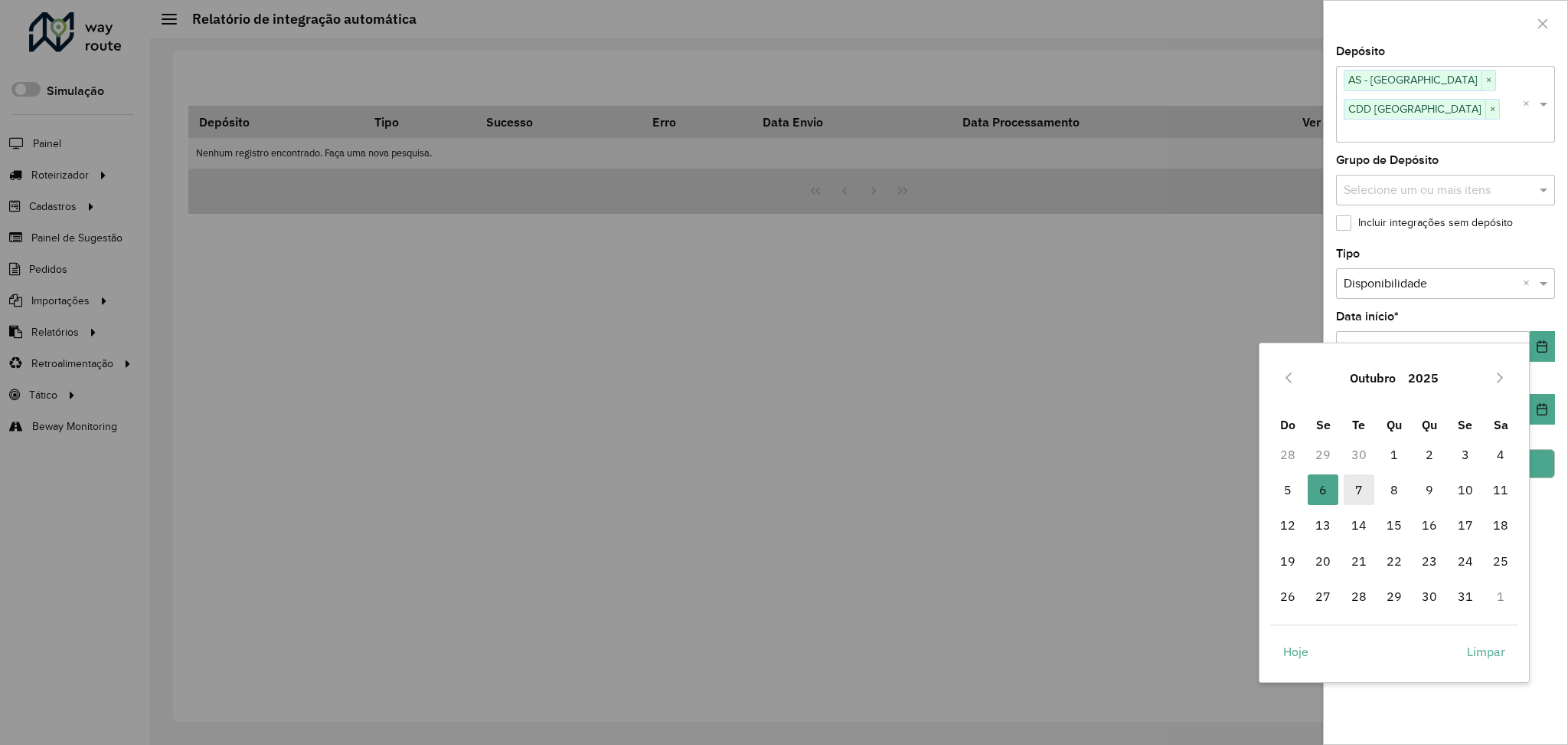
click at [1365, 489] on span "7" at bounding box center [1359, 490] width 31 height 31
type input "**********"
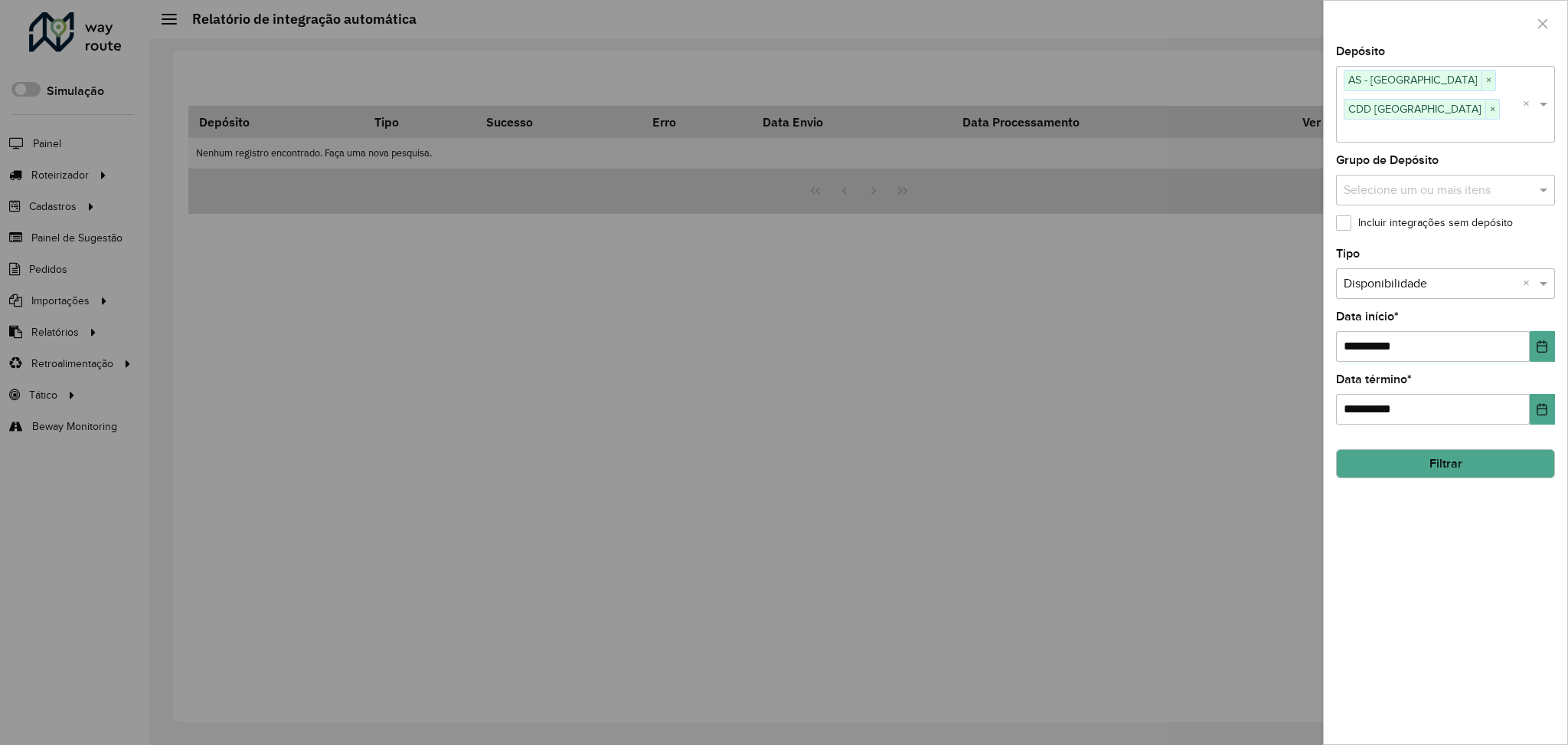
click at [1503, 449] on button "Filtrar" at bounding box center [1445, 464] width 219 height 29
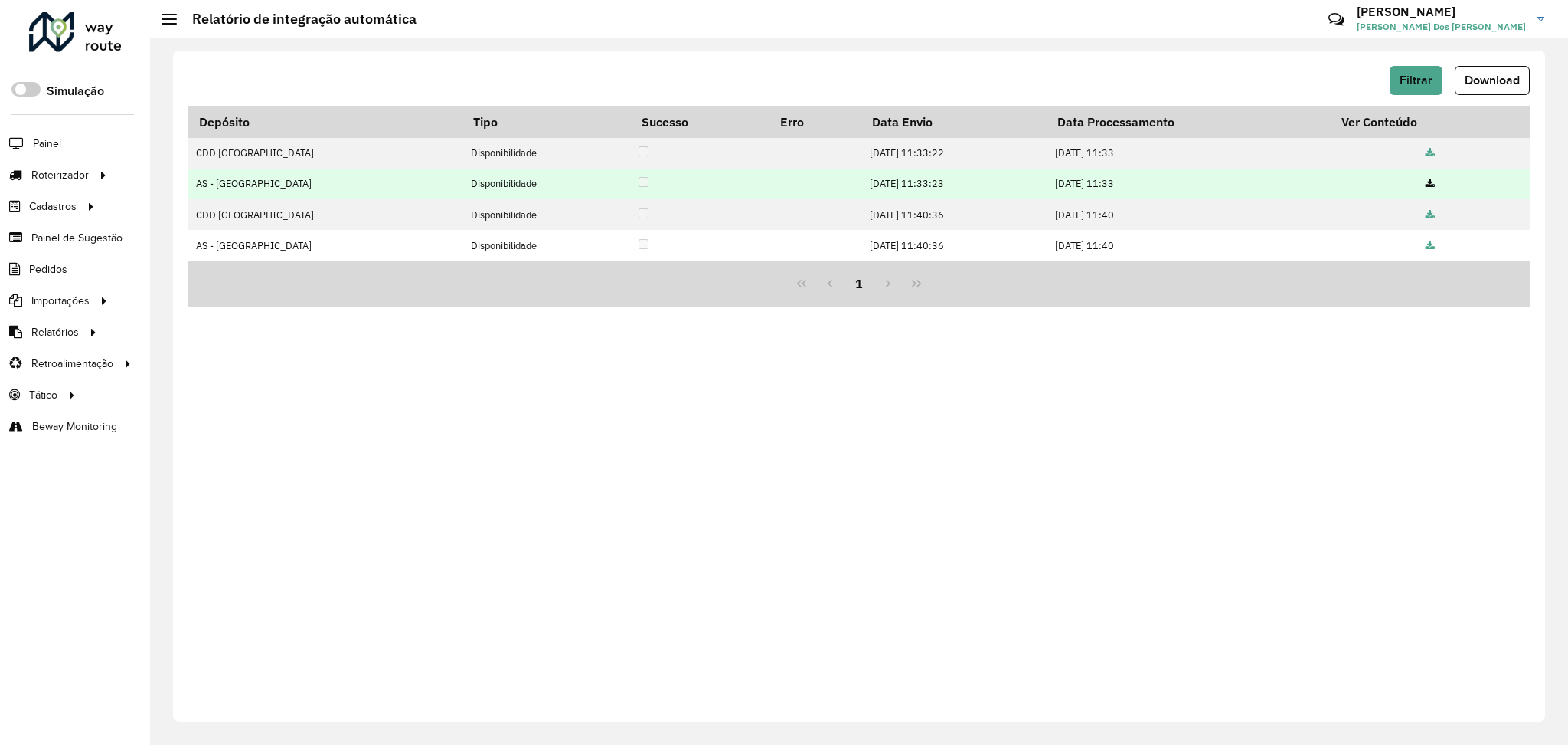
click at [1432, 188] on icon at bounding box center [1430, 184] width 9 height 10
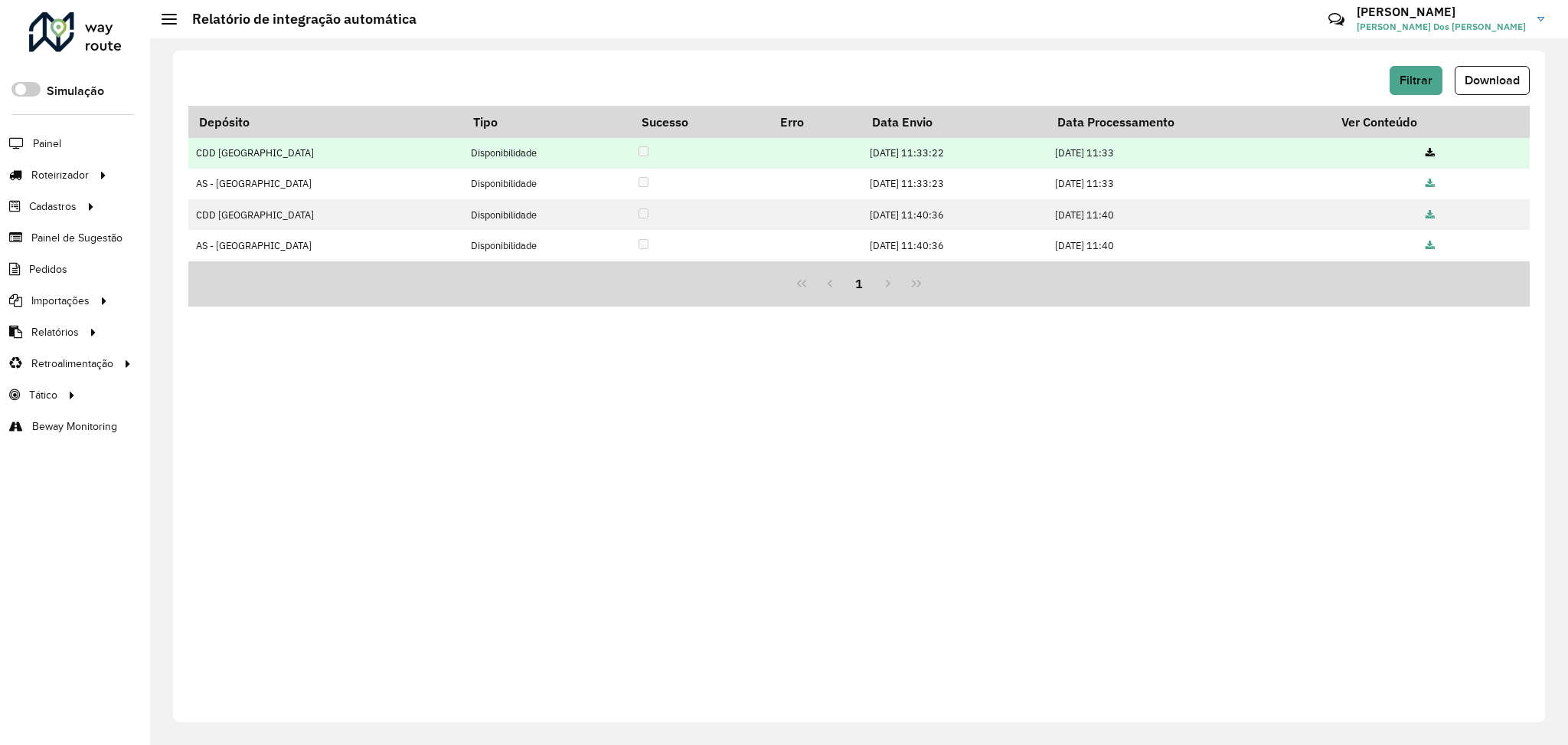
click at [1429, 154] on icon at bounding box center [1430, 154] width 9 height 10
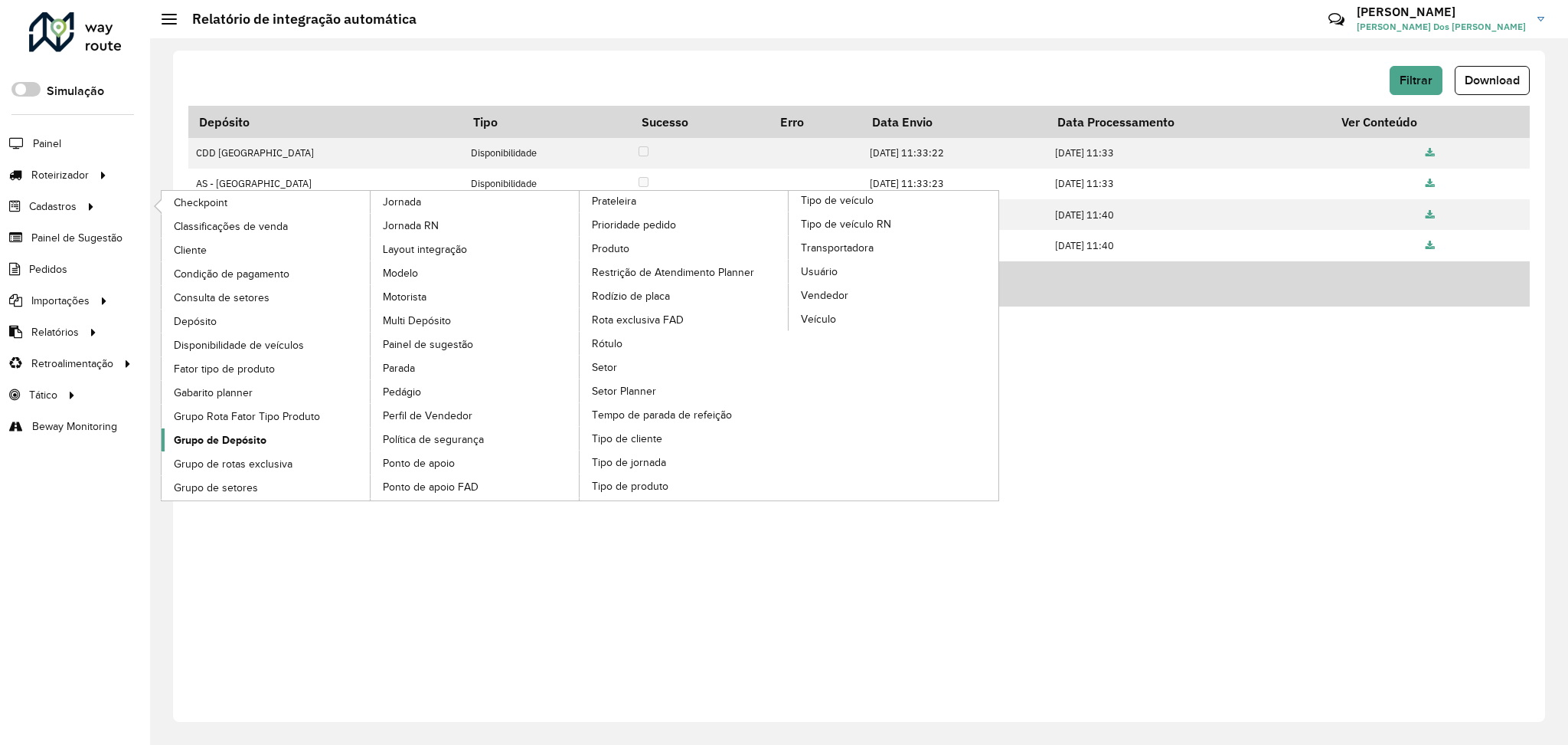
click at [232, 435] on span "Grupo de Depósito" at bounding box center [220, 440] width 92 height 17
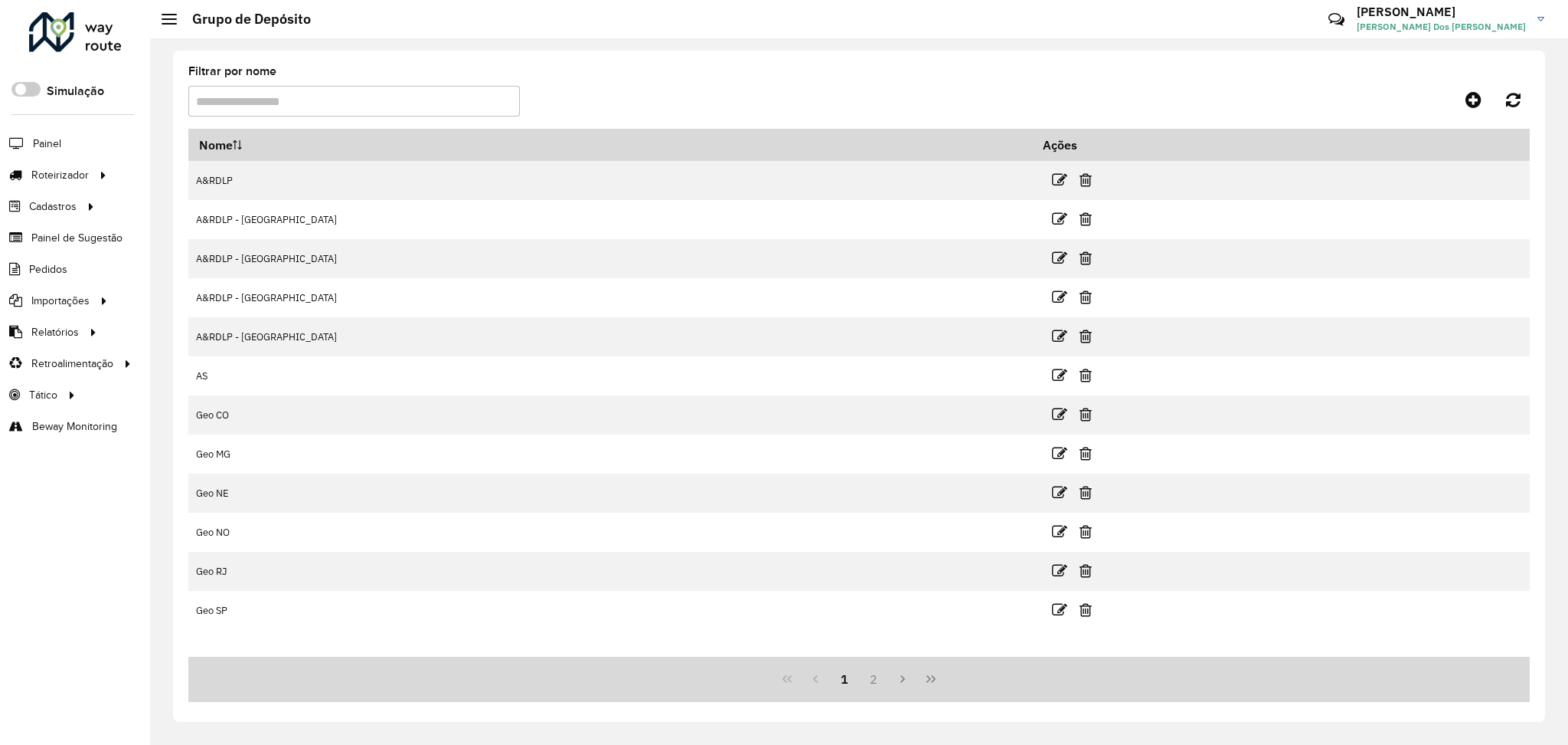
click at [366, 101] on input "Filtrar por nome" at bounding box center [354, 101] width 331 height 31
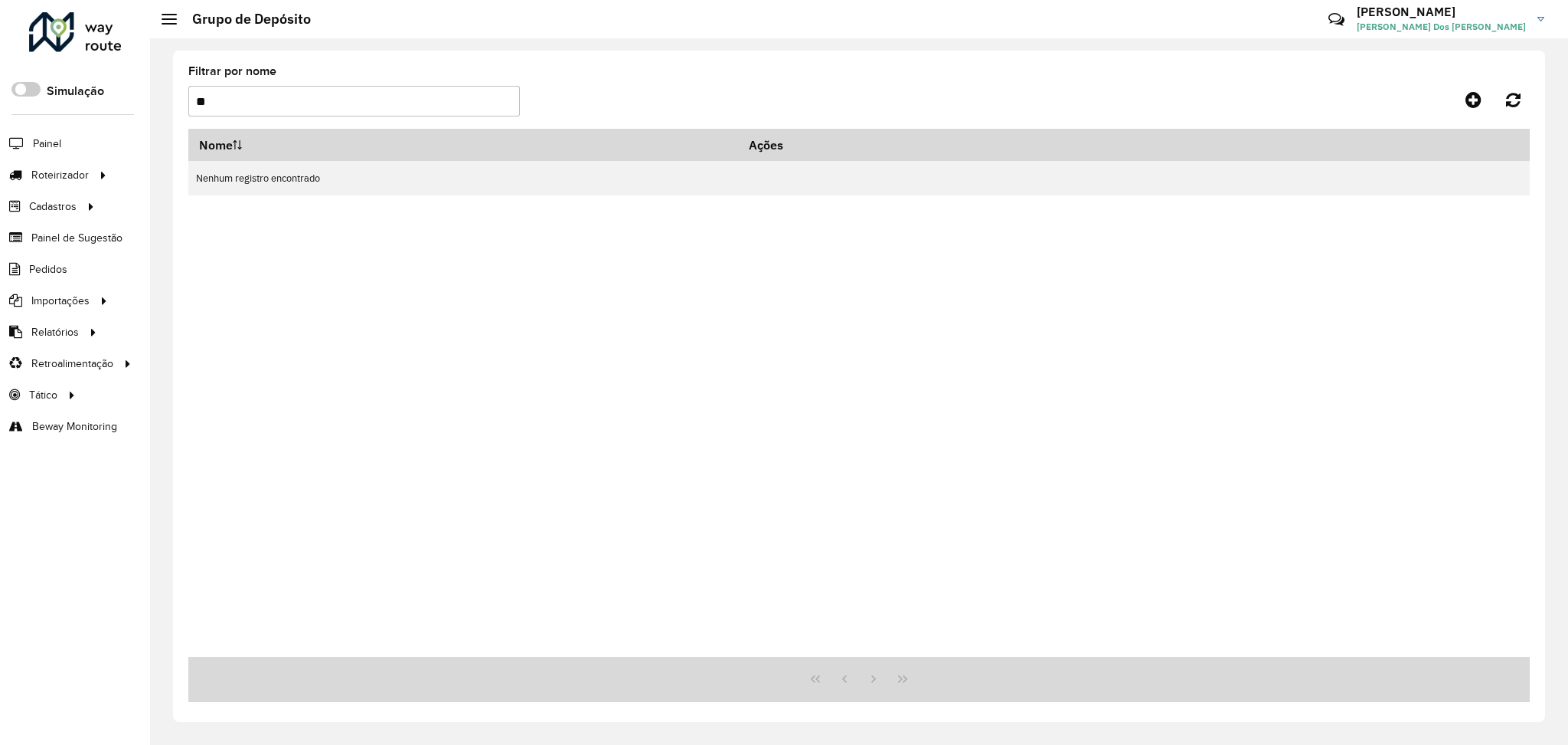
type input "*"
